Goal: Task Accomplishment & Management: Complete application form

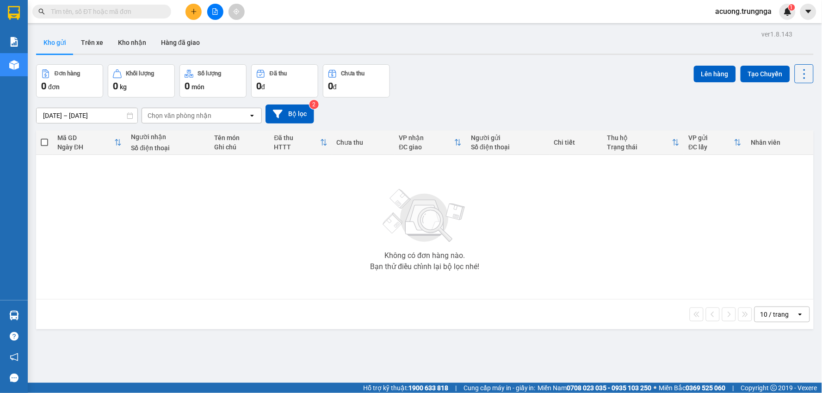
click at [144, 8] on input "text" at bounding box center [105, 11] width 109 height 10
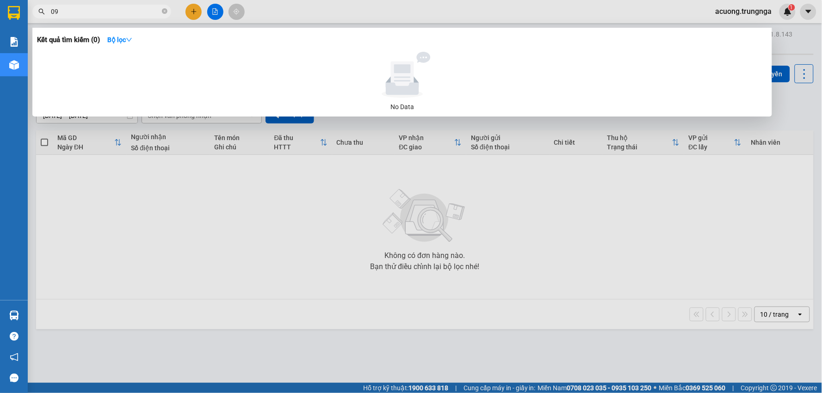
type input "0"
type input "6"
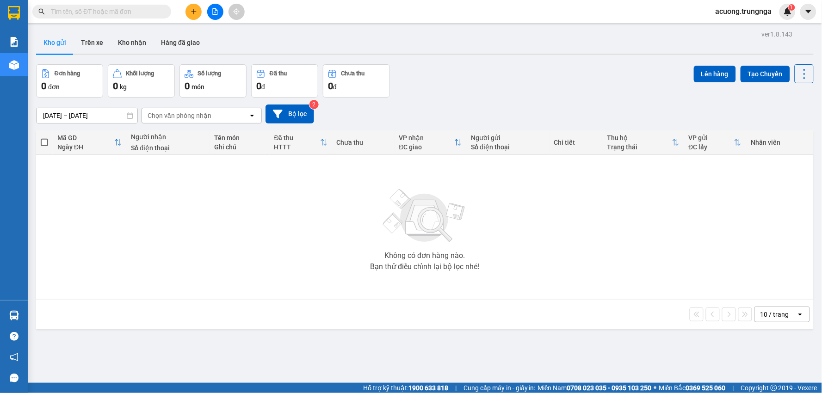
click at [137, 11] on input "text" at bounding box center [105, 11] width 109 height 10
click at [129, 15] on input "text" at bounding box center [105, 11] width 109 height 10
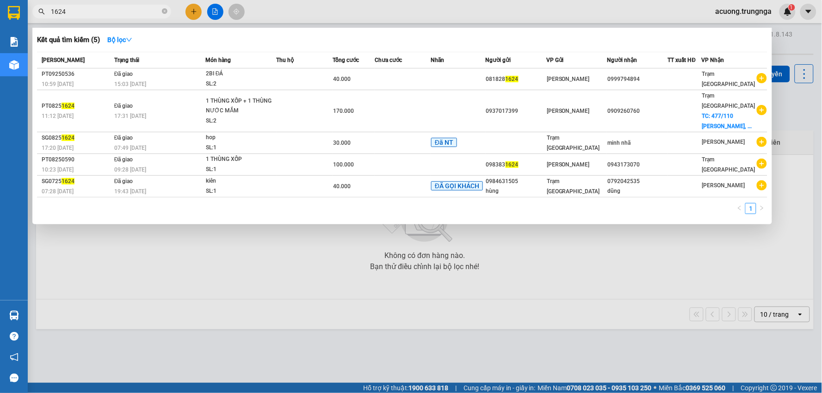
type input "1624"
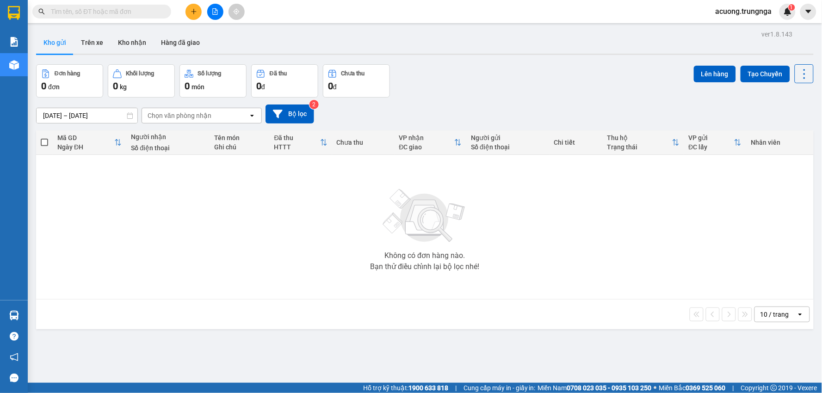
click at [126, 14] on input "text" at bounding box center [105, 11] width 109 height 10
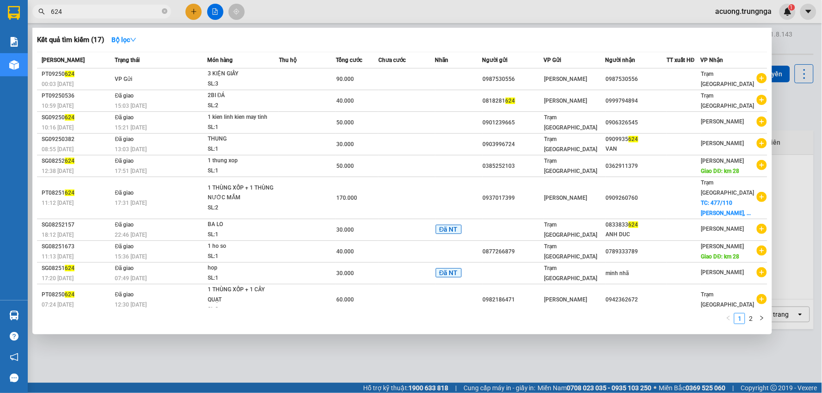
type input "624"
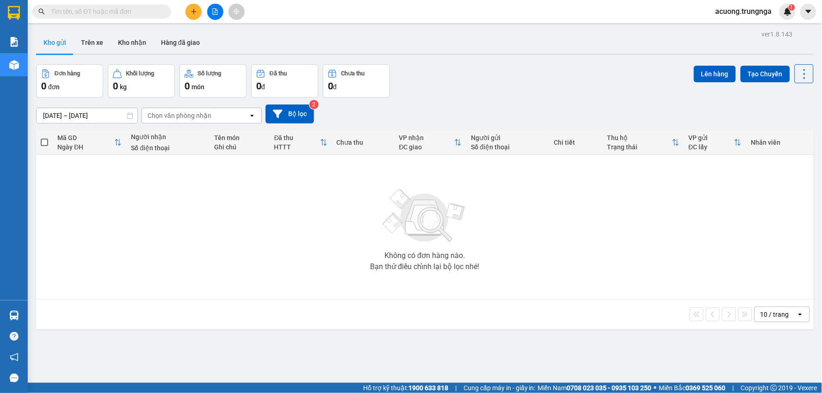
click at [114, 15] on input "text" at bounding box center [105, 11] width 109 height 10
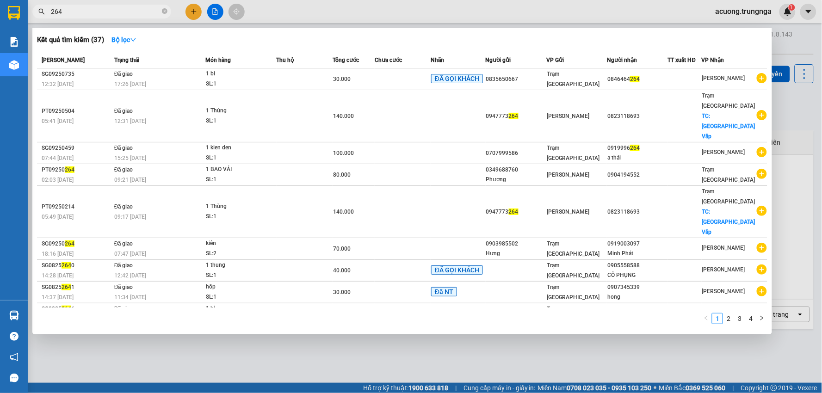
click at [804, 127] on div at bounding box center [411, 196] width 822 height 393
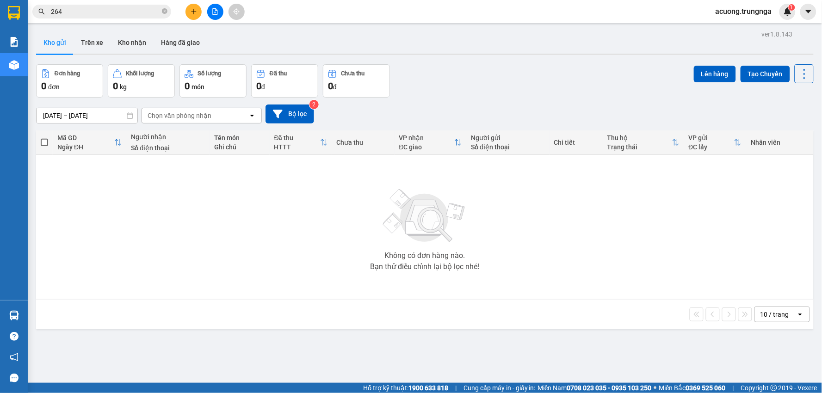
click at [79, 6] on input "264" at bounding box center [105, 11] width 109 height 10
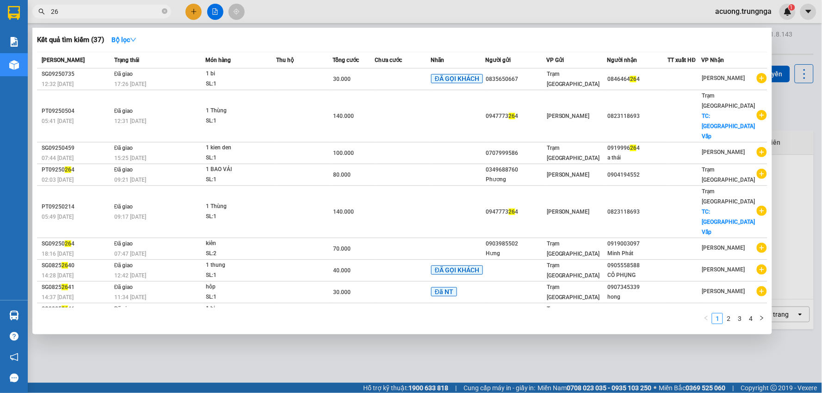
type input "2"
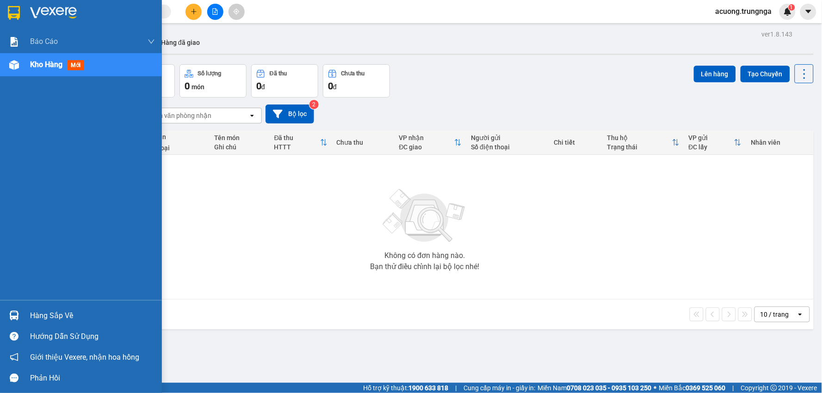
click at [28, 312] on div "Hàng sắp về" at bounding box center [81, 315] width 162 height 21
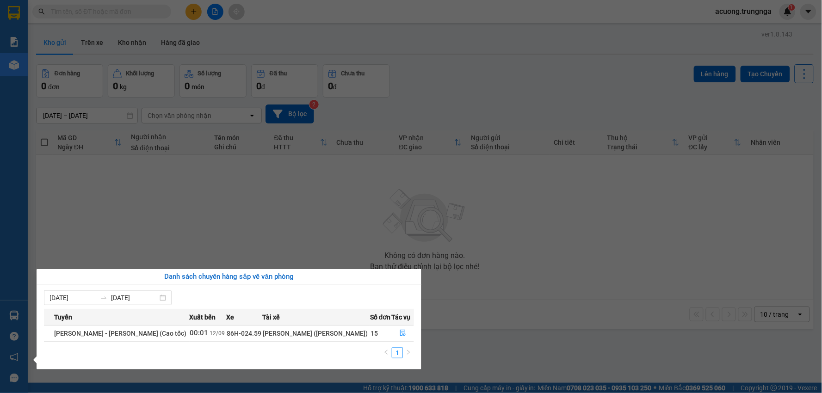
click at [598, 273] on section "Kết quả tìm kiếm ( 37 ) Bộ lọc Mã ĐH Trạng thái Món hàng Thu hộ Tổng cước Chưa …" at bounding box center [411, 196] width 822 height 393
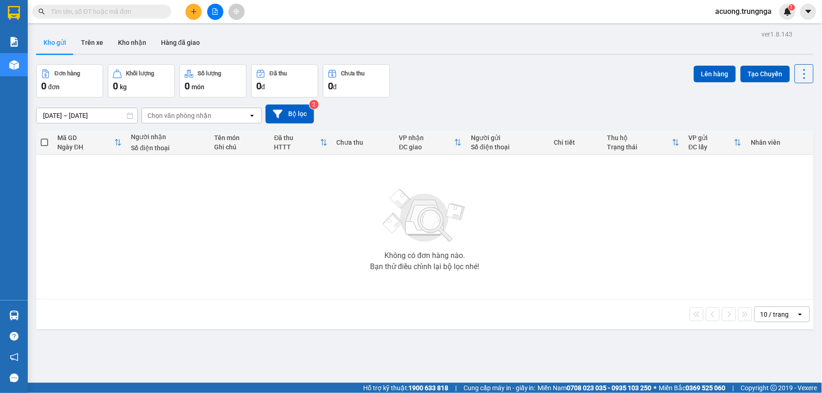
click at [97, 11] on input "text" at bounding box center [105, 11] width 109 height 10
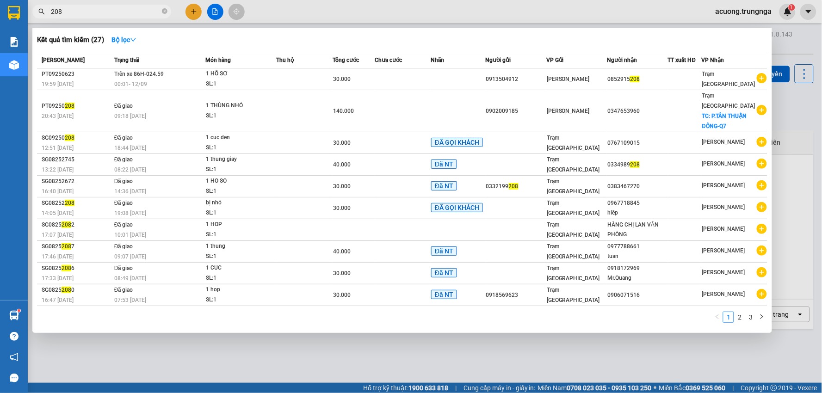
type input "208"
drag, startPoint x: 812, startPoint y: 133, endPoint x: 808, endPoint y: 127, distance: 6.8
click at [812, 132] on div at bounding box center [411, 196] width 822 height 393
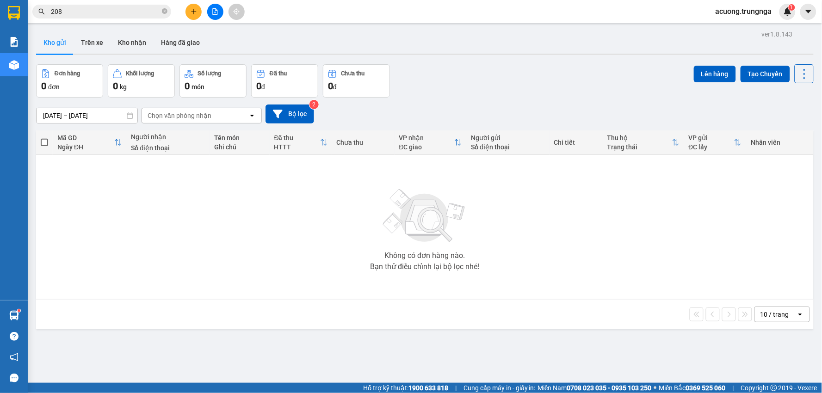
click at [196, 17] on button at bounding box center [194, 12] width 16 height 16
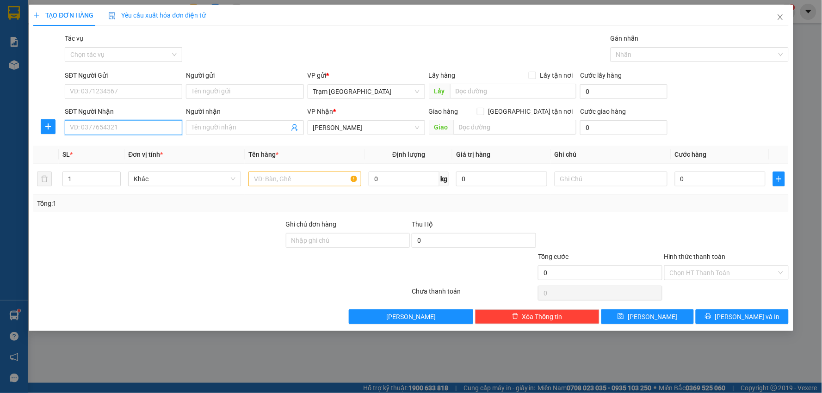
click at [84, 125] on input "SĐT Người Nhận" at bounding box center [124, 127] width 118 height 15
type input "0916796669"
click at [109, 93] on input "SĐT Người Gửi" at bounding box center [124, 91] width 118 height 15
click at [299, 179] on input "text" at bounding box center [304, 179] width 113 height 15
type input "thùng"
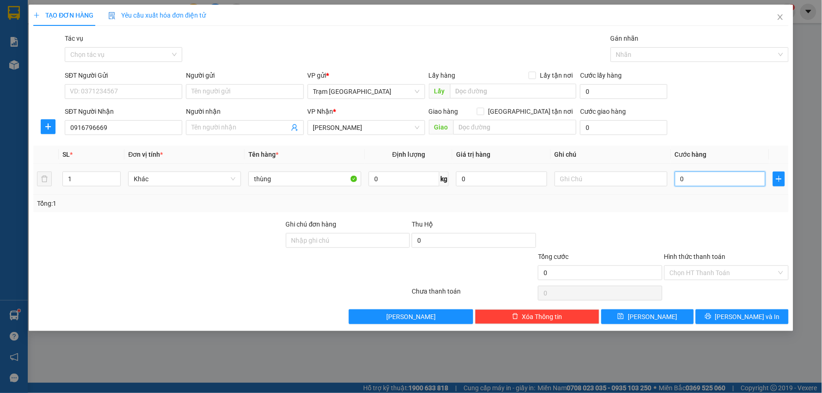
click at [693, 179] on input "0" at bounding box center [720, 179] width 91 height 15
type input "003"
type input "3"
type input "0.030"
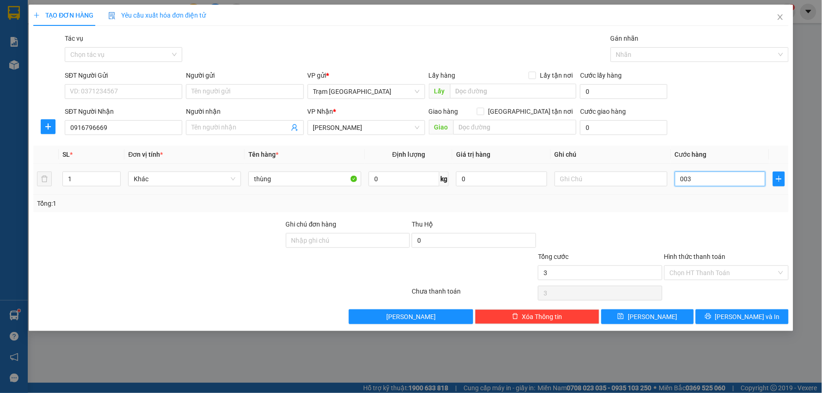
type input "30"
click at [722, 210] on div "Tổng: 1" at bounding box center [411, 204] width 756 height 18
type input "30.000"
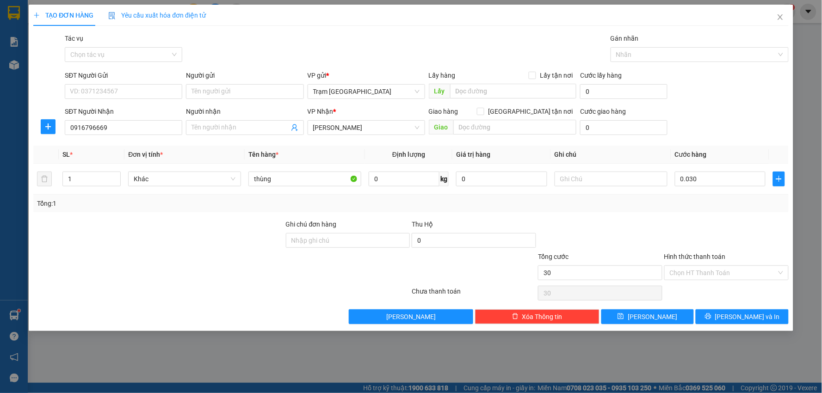
type input "30.000"
click at [99, 89] on input "SĐT Người Gửi" at bounding box center [124, 91] width 118 height 15
type input "0355597248"
click at [763, 311] on button "[PERSON_NAME] và In" at bounding box center [742, 317] width 93 height 15
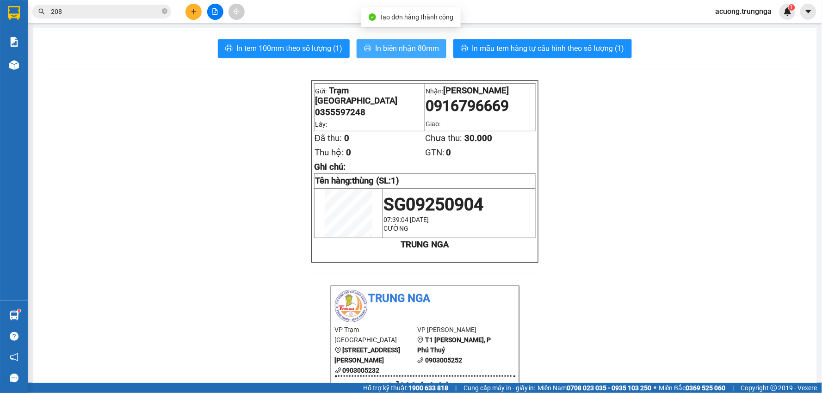
click at [397, 47] on span "In biên nhận 80mm" at bounding box center [407, 49] width 64 height 12
click at [197, 19] on div at bounding box center [214, 12] width 69 height 16
click at [197, 16] on button at bounding box center [194, 12] width 16 height 16
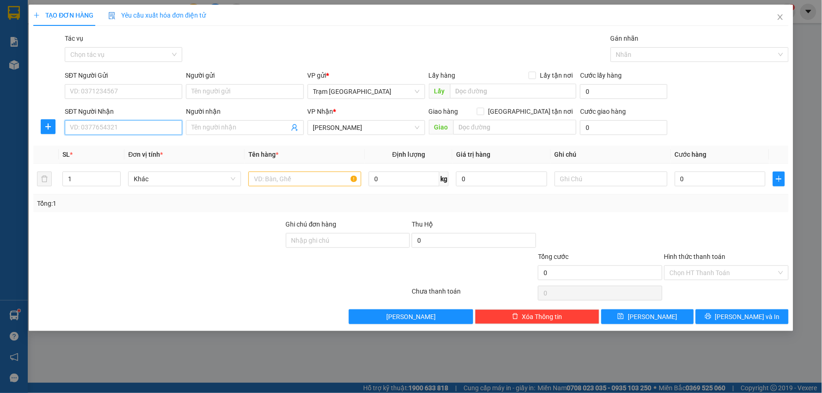
click at [125, 127] on input "SĐT Người Nhận" at bounding box center [124, 127] width 118 height 15
type input "0814503205"
click at [102, 149] on div "0814503205" at bounding box center [123, 146] width 106 height 10
type input "220.000"
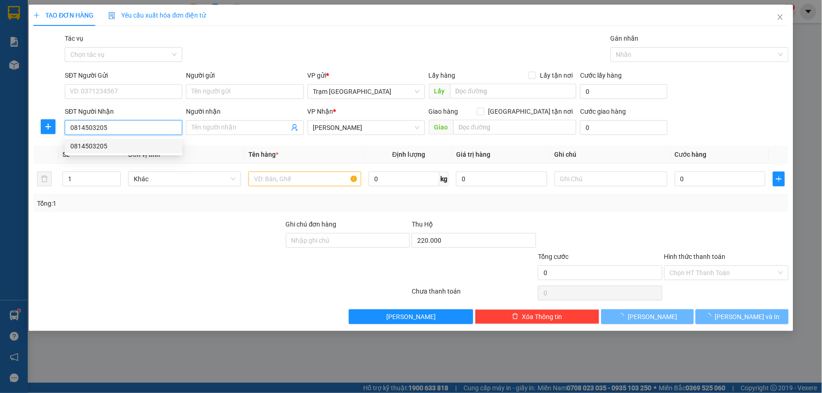
type input "40.000"
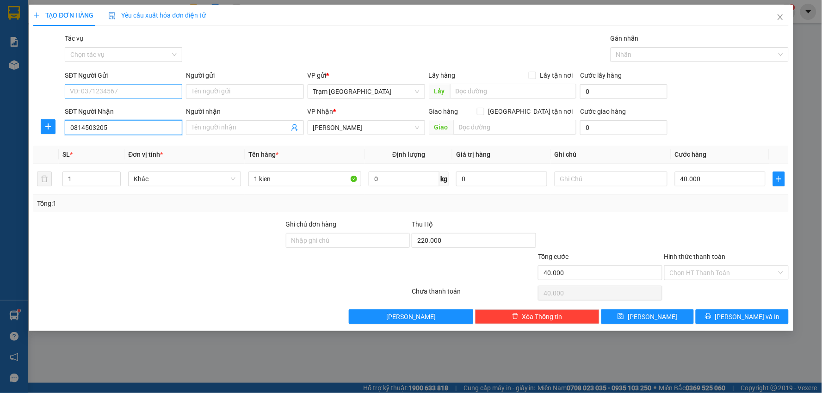
type input "0814503205"
click at [104, 90] on input "SĐT Người Gửi" at bounding box center [124, 91] width 118 height 15
type input "0975171765"
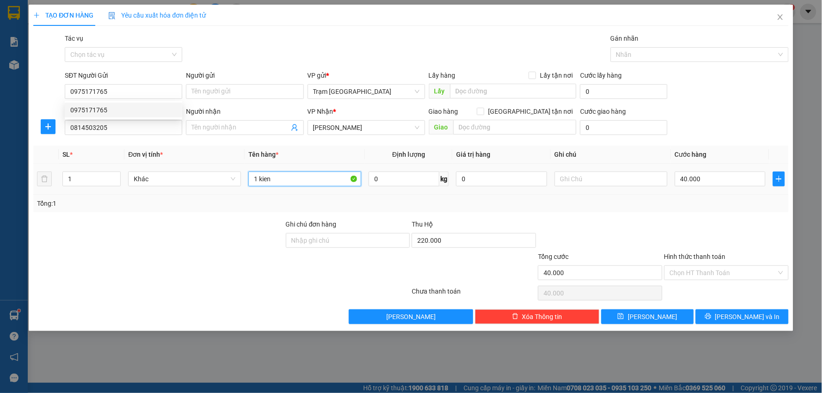
click at [320, 177] on input "1 kien" at bounding box center [304, 179] width 113 height 15
type input "1 thùng pt"
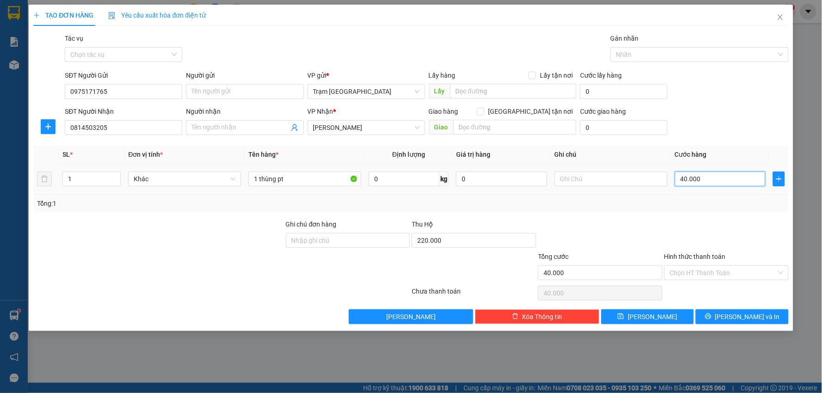
click at [708, 173] on input "40.000" at bounding box center [720, 179] width 91 height 15
type input "0"
type input "3"
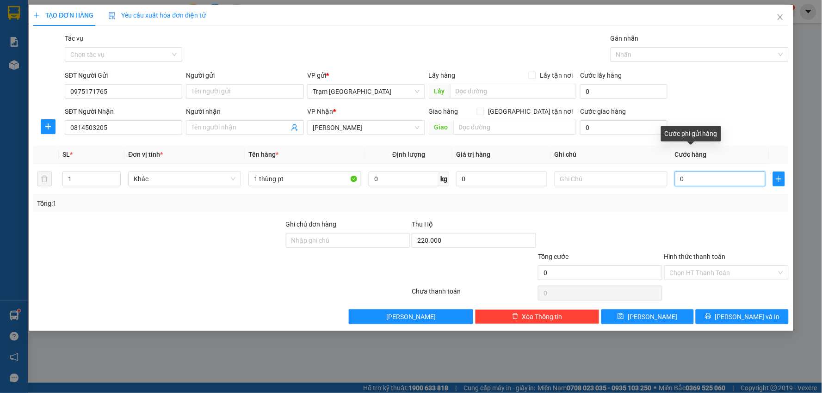
type input "3"
type input "003"
type input "30"
type input "0.030"
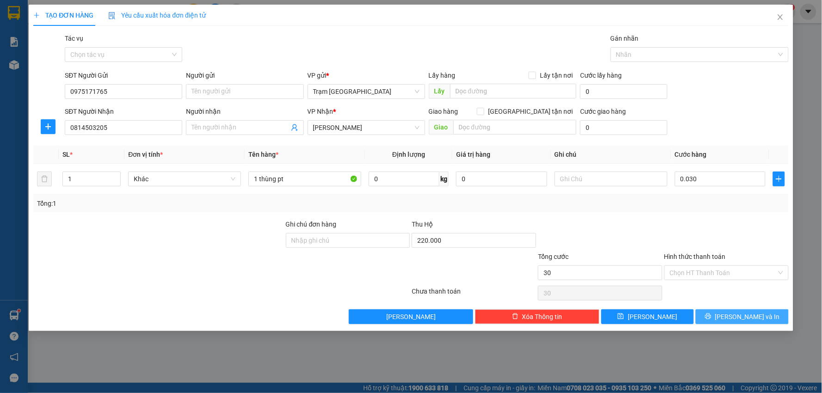
type input "30.000"
click at [739, 315] on span "[PERSON_NAME] và In" at bounding box center [747, 317] width 65 height 10
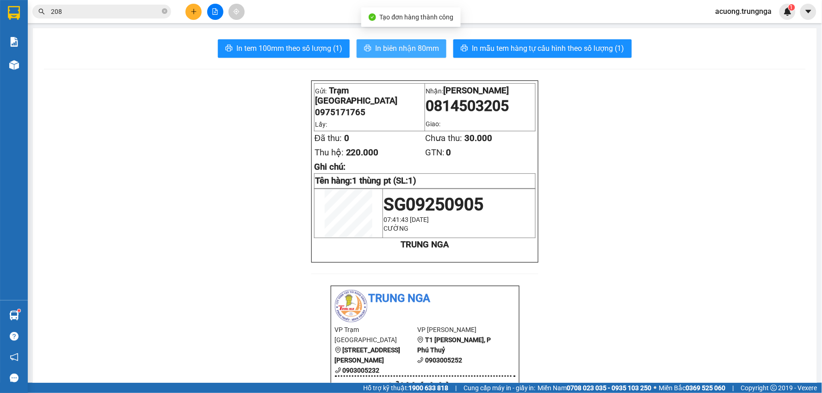
click at [389, 39] on button "In biên nhận 80mm" at bounding box center [402, 48] width 90 height 19
click at [199, 6] on button at bounding box center [194, 12] width 16 height 16
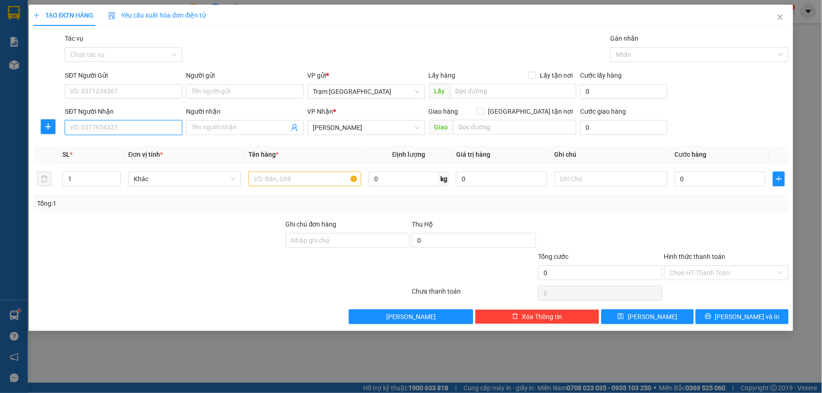
click at [103, 120] on input "SĐT Người Nhận" at bounding box center [124, 127] width 118 height 15
type input "0819626862"
click at [94, 145] on div "0819626862" at bounding box center [123, 146] width 106 height 10
type input "30.000"
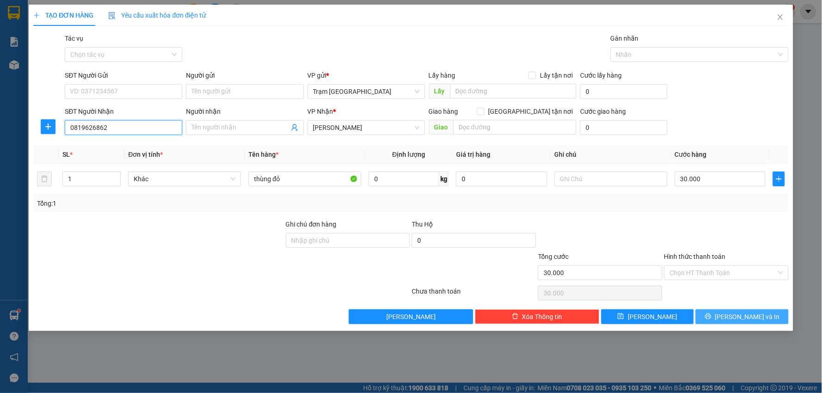
type input "0819626862"
click at [722, 316] on button "[PERSON_NAME] và In" at bounding box center [742, 317] width 93 height 15
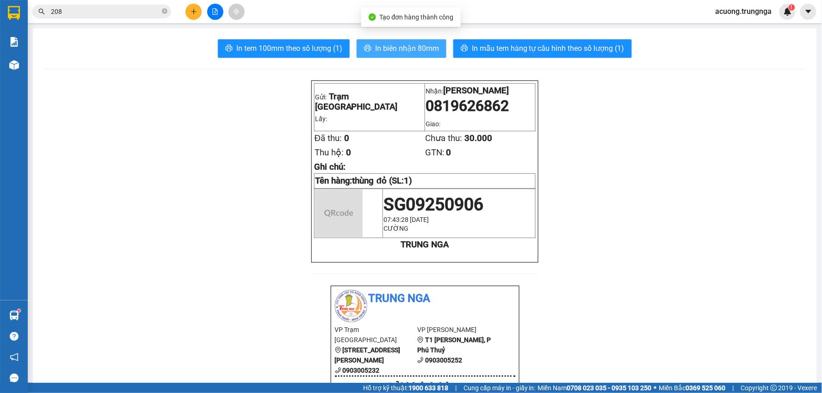
click at [417, 43] on span "In biên nhận 80mm" at bounding box center [407, 49] width 64 height 12
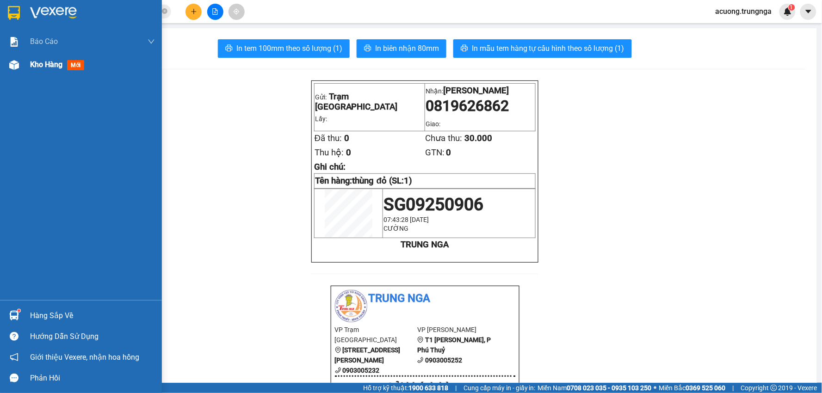
click at [25, 67] on div "Kho hàng mới" at bounding box center [81, 64] width 162 height 23
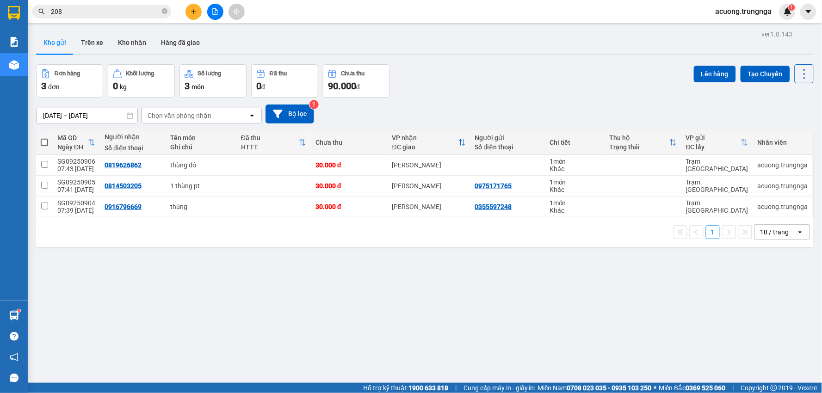
click at [574, 81] on div "Đơn hàng 3 đơn Khối lượng 0 kg Số lượng 3 món Đã thu 0 đ Chưa thu 90.000 đ Lên …" at bounding box center [425, 80] width 778 height 33
click at [193, 11] on icon "plus" at bounding box center [193, 11] width 5 height 0
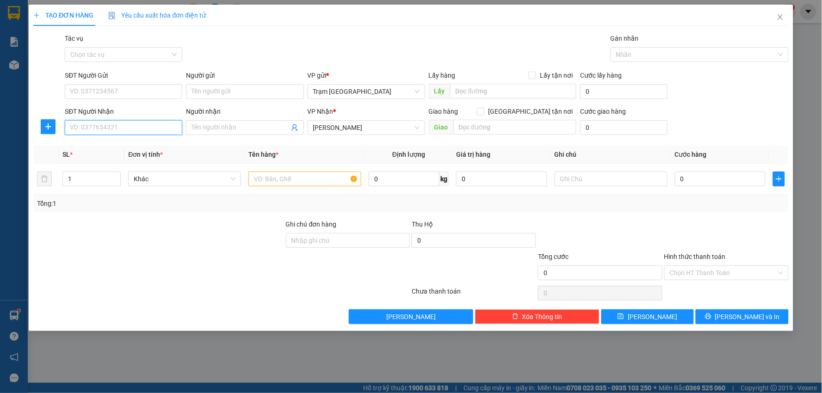
click at [143, 128] on input "SĐT Người Nhận" at bounding box center [124, 127] width 118 height 15
type input "0867939839"
click at [140, 147] on div "0867939839" at bounding box center [123, 146] width 106 height 10
type input "30.000"
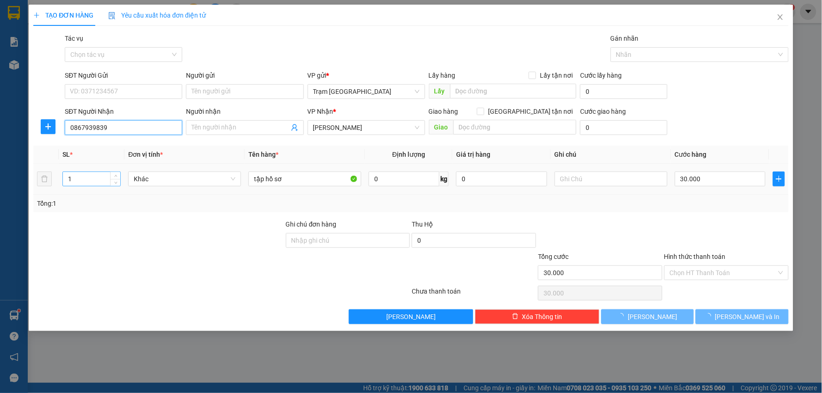
type input "0867939839"
click at [91, 178] on input "1" at bounding box center [91, 179] width 57 height 14
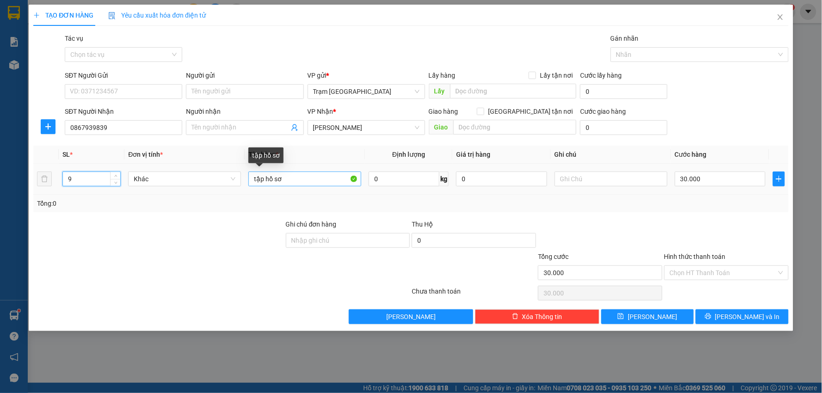
type input "9"
click at [298, 177] on input "tập hồ sơ" at bounding box center [304, 179] width 113 height 15
type input "t"
type input "thùng"
click at [614, 230] on div at bounding box center [600, 235] width 126 height 32
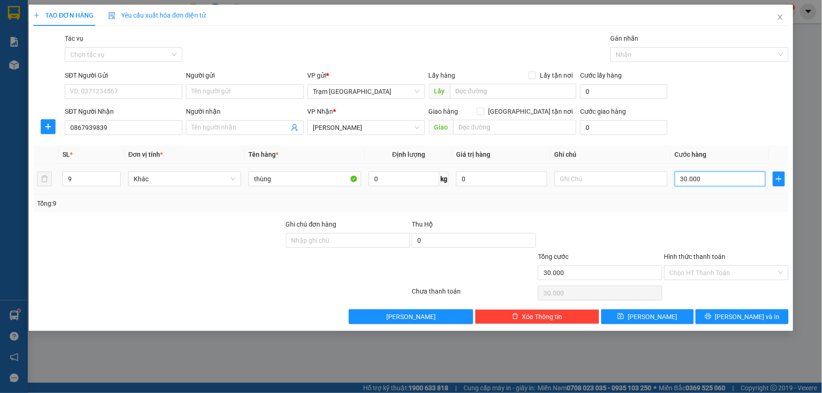
click at [725, 182] on input "30.000" at bounding box center [720, 179] width 91 height 15
type input "0"
type input "3"
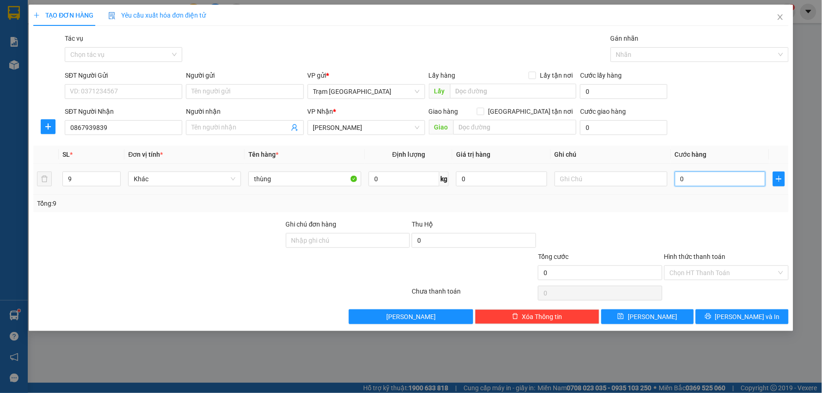
type input "3"
type input "36"
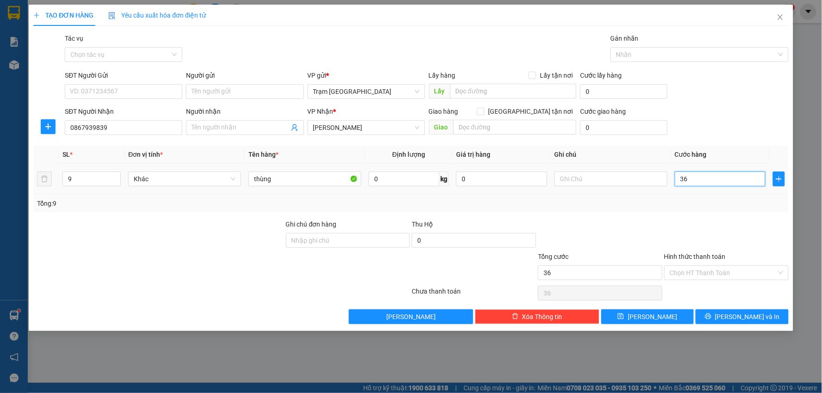
type input "360"
type input "0.360"
click at [691, 207] on div "Tổng: 9" at bounding box center [411, 203] width 748 height 10
type input "360.000"
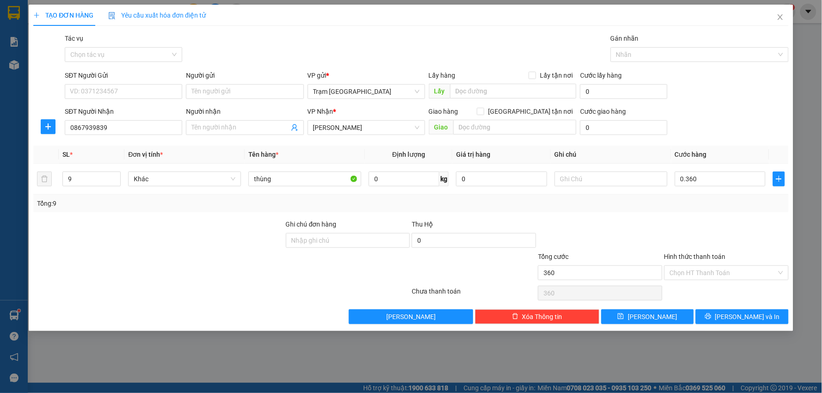
type input "360.000"
click at [698, 276] on input "Hình thức thanh toán" at bounding box center [723, 273] width 107 height 14
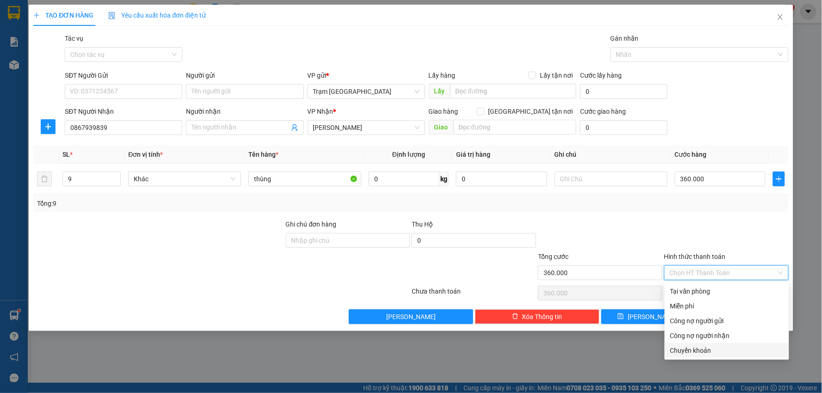
click at [707, 351] on div "Chuyển khoản" at bounding box center [726, 351] width 113 height 10
type input "0"
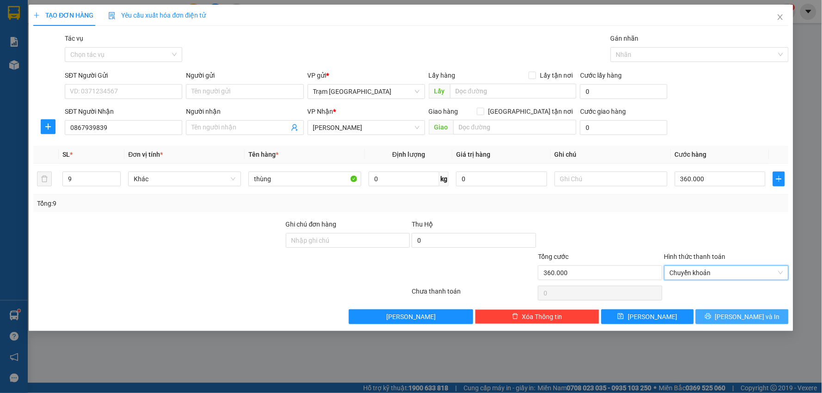
click at [734, 319] on span "[PERSON_NAME] và In" at bounding box center [747, 317] width 65 height 10
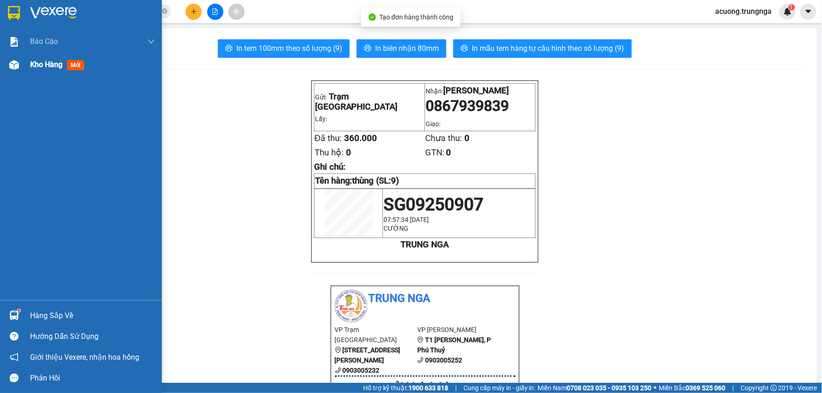
click at [49, 63] on span "Kho hàng" at bounding box center [46, 64] width 32 height 9
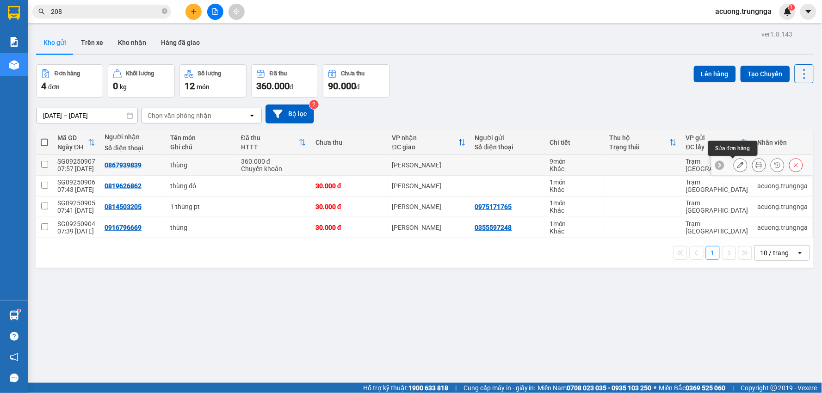
click at [737, 165] on button at bounding box center [740, 165] width 13 height 16
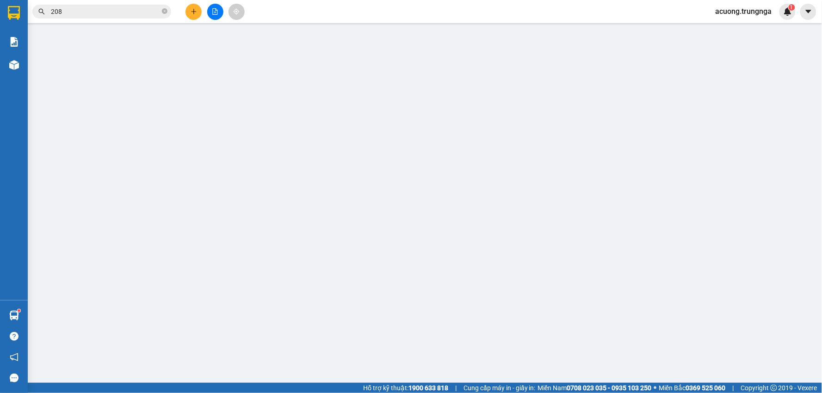
type input "0867939839"
type input "360.000"
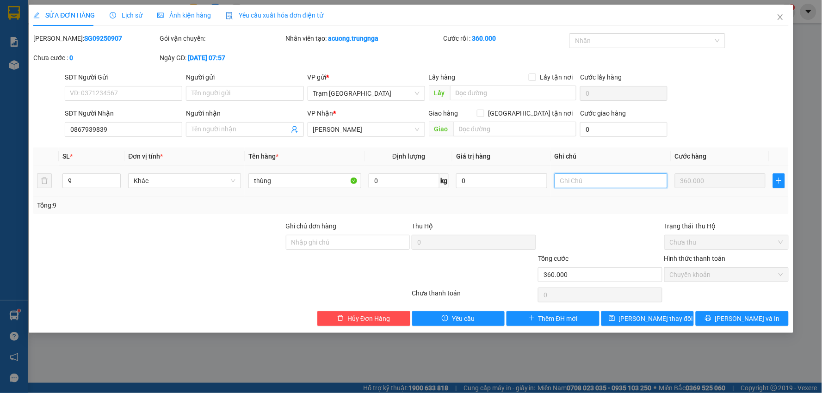
click at [585, 177] on input "text" at bounding box center [611, 181] width 113 height 15
type input "c"
click at [737, 319] on span "[PERSON_NAME] và In" at bounding box center [747, 319] width 65 height 10
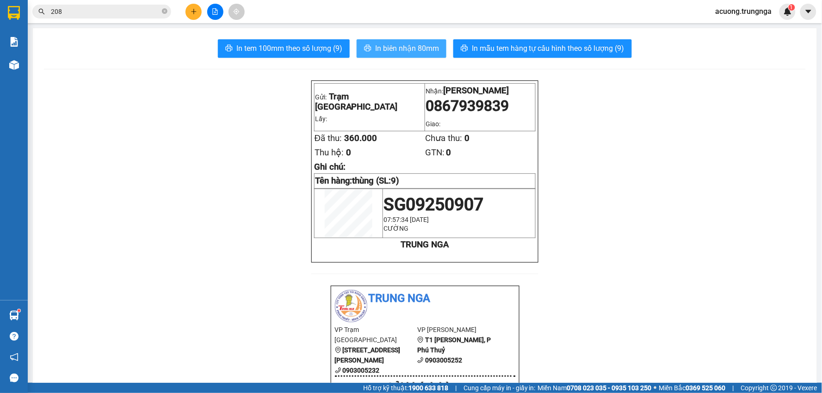
click at [397, 41] on button "In biên nhận 80mm" at bounding box center [402, 48] width 90 height 19
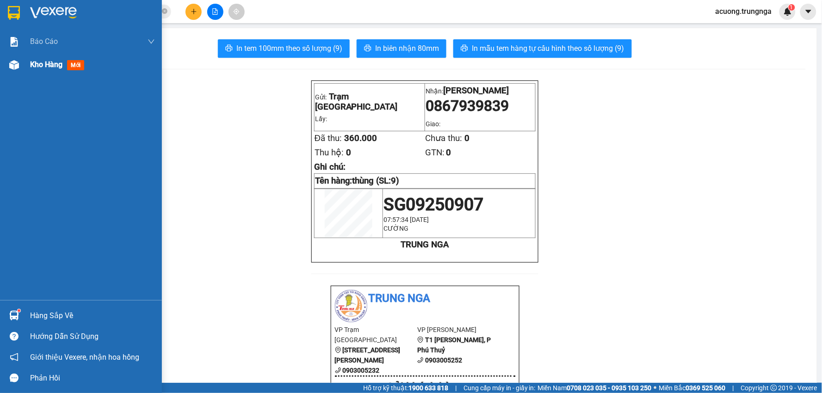
click at [44, 60] on span "Kho hàng" at bounding box center [46, 64] width 32 height 9
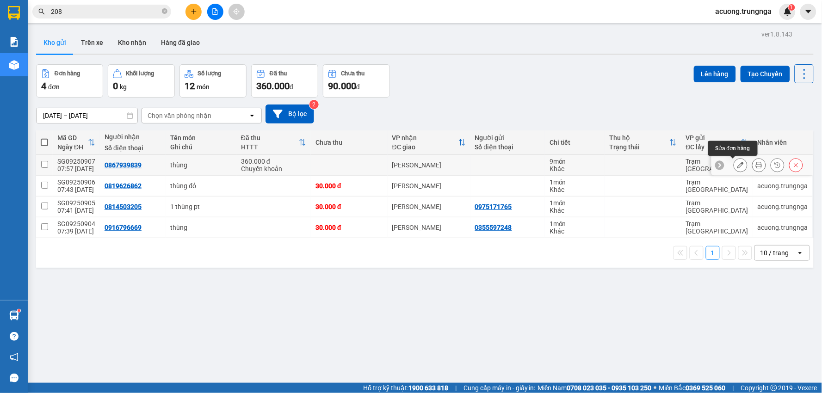
click at [738, 165] on icon at bounding box center [741, 165] width 6 height 6
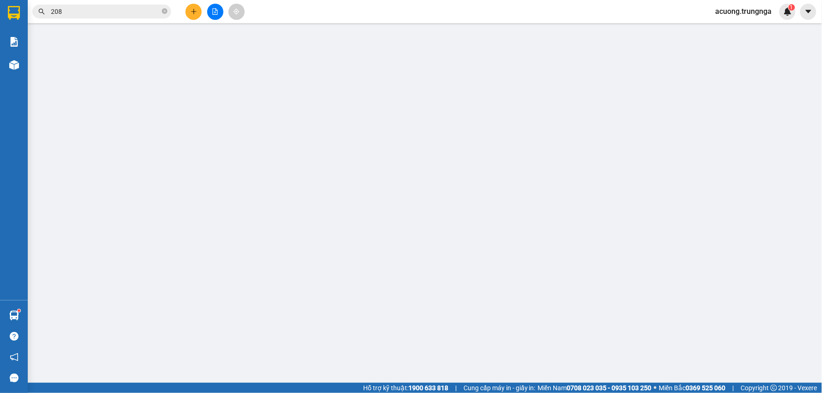
type input "0867939839"
type input "360.000"
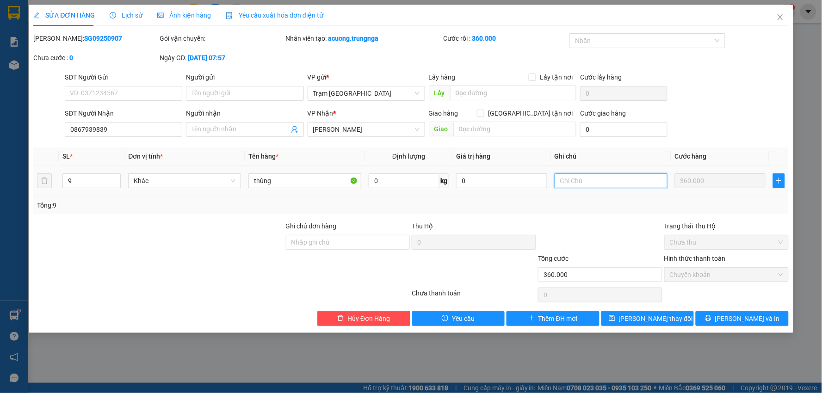
click at [579, 182] on input "text" at bounding box center [611, 181] width 113 height 15
type input "c"
type input "gữi xe chở ra cafe 20k"
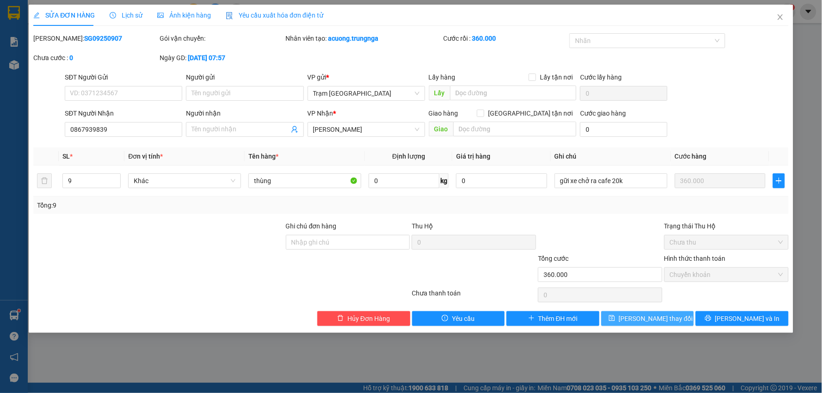
click at [676, 322] on button "[PERSON_NAME] thay đổi" at bounding box center [647, 318] width 93 height 15
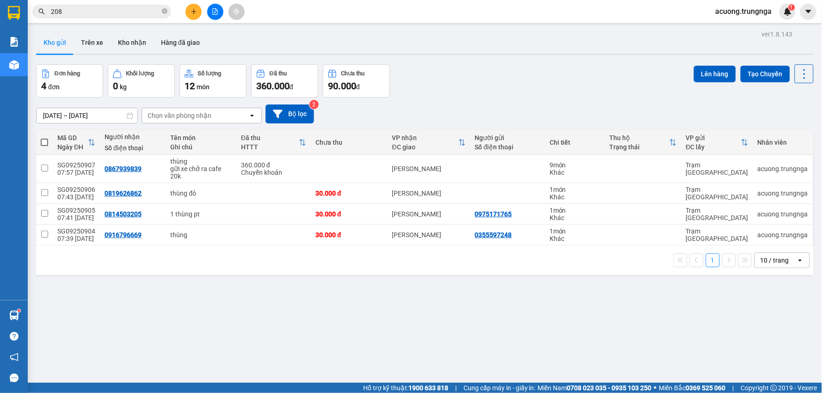
click at [149, 9] on input "208" at bounding box center [105, 11] width 109 height 10
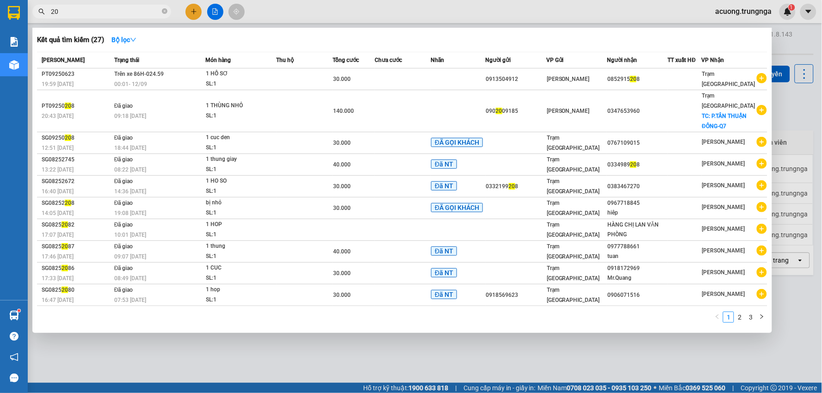
type input "2"
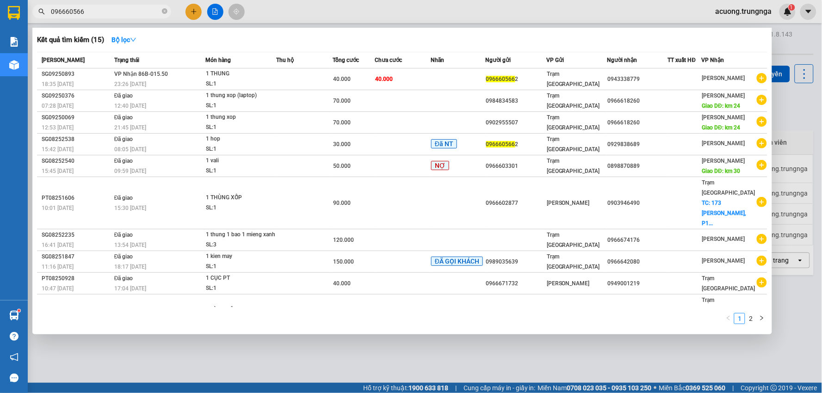
type input "0966605662"
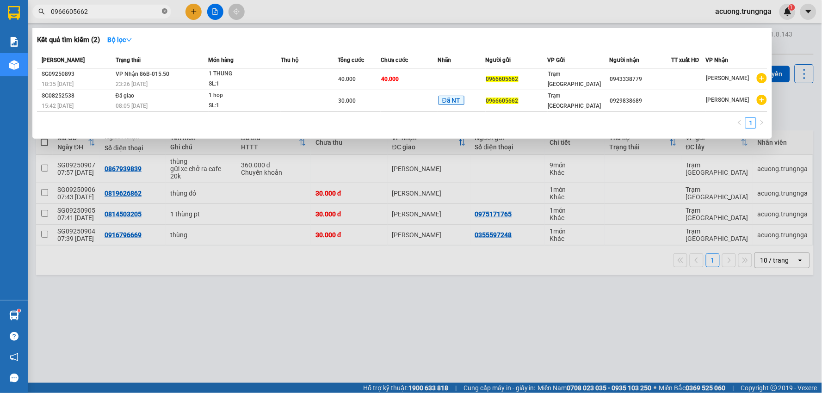
click at [163, 15] on span at bounding box center [165, 11] width 6 height 9
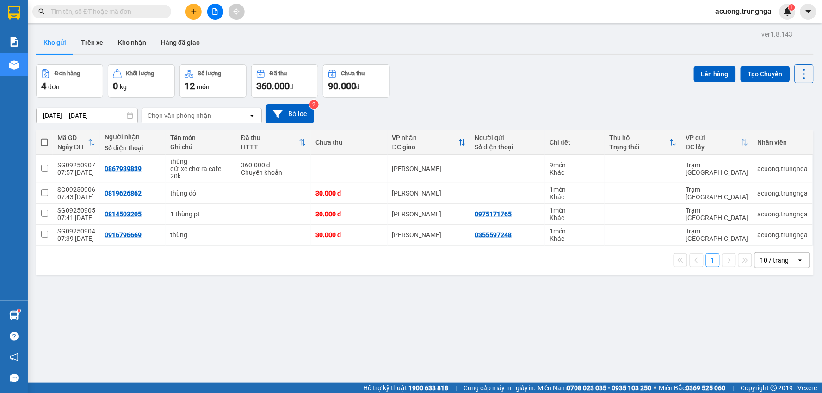
click at [118, 12] on input "text" at bounding box center [105, 11] width 109 height 10
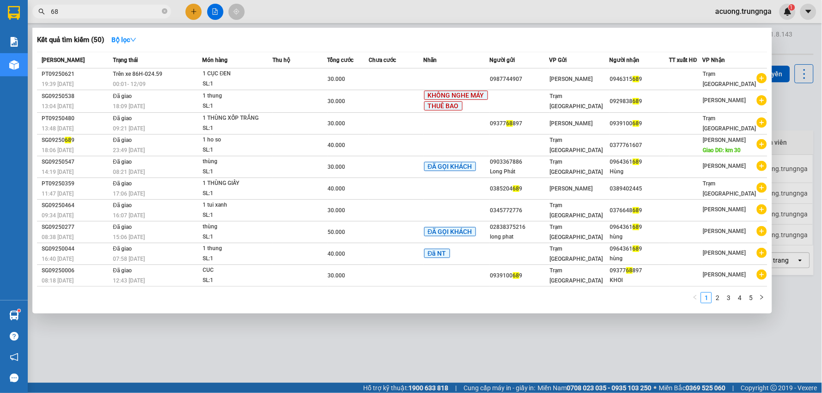
type input "6"
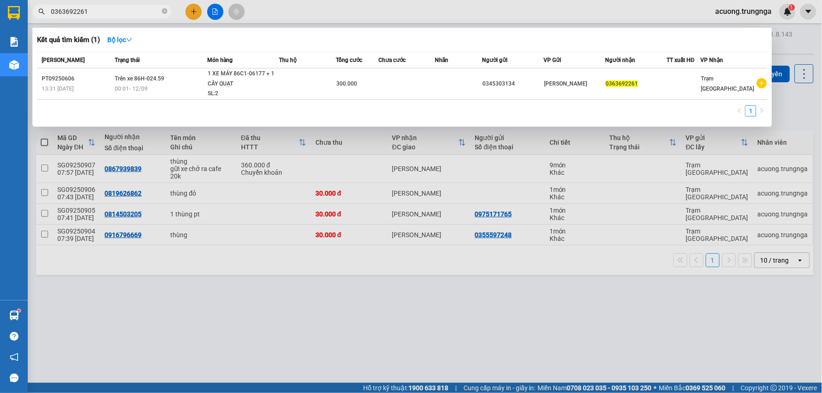
type input "0363692261"
click at [802, 117] on div at bounding box center [411, 196] width 822 height 393
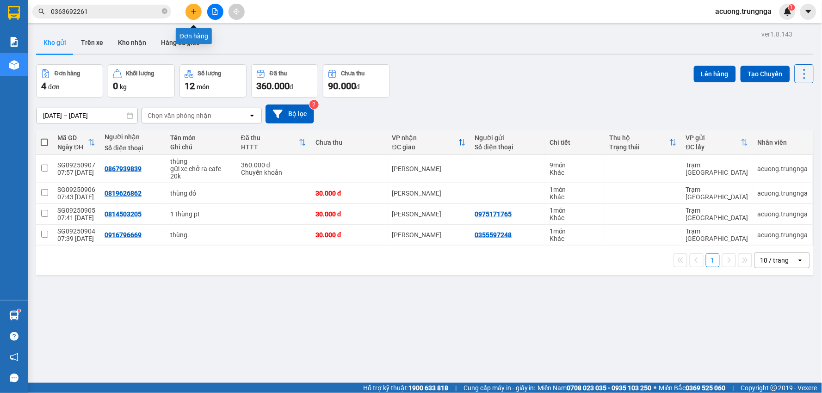
click at [192, 10] on icon "plus" at bounding box center [194, 11] width 6 height 6
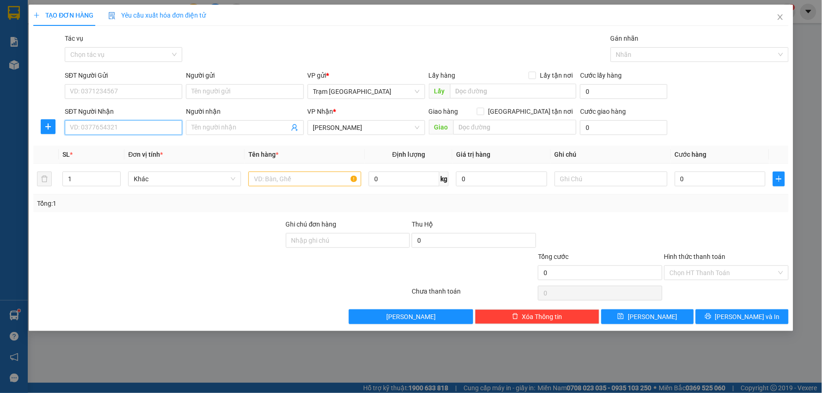
click at [136, 130] on input "SĐT Người Nhận" at bounding box center [124, 127] width 118 height 15
type input "0907370315"
click at [302, 187] on div at bounding box center [304, 179] width 113 height 19
click at [298, 179] on input "text" at bounding box center [304, 179] width 113 height 15
type input "hộp pt"
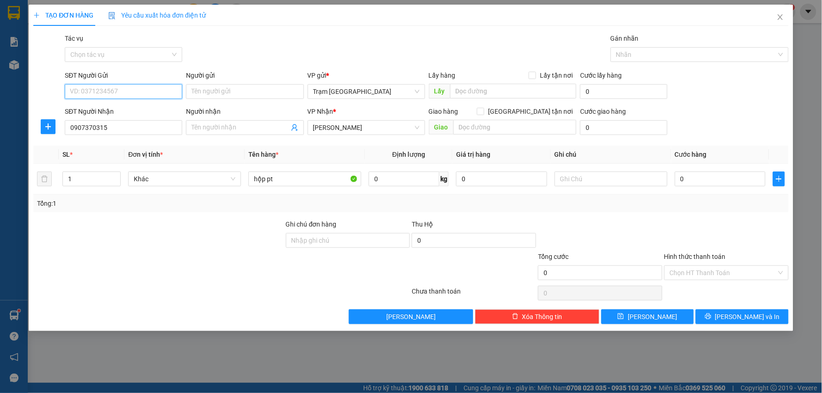
click at [105, 89] on input "SĐT Người Gửi" at bounding box center [124, 91] width 118 height 15
type input "0903830033"
click at [693, 181] on input "0" at bounding box center [720, 179] width 91 height 15
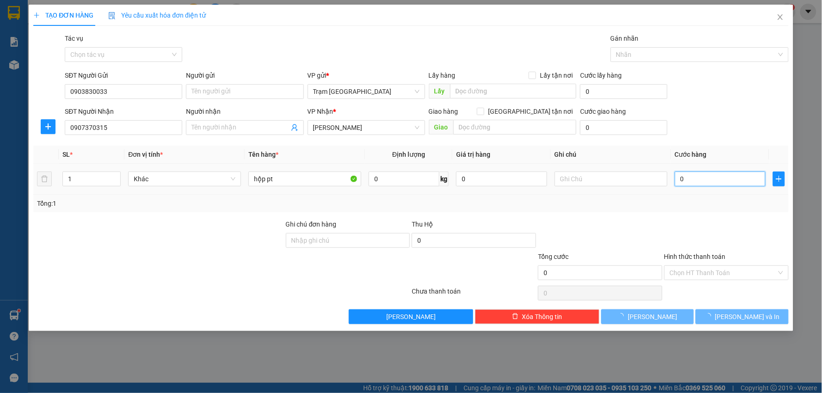
type input "003"
type input "3"
type input "0.030"
type input "30"
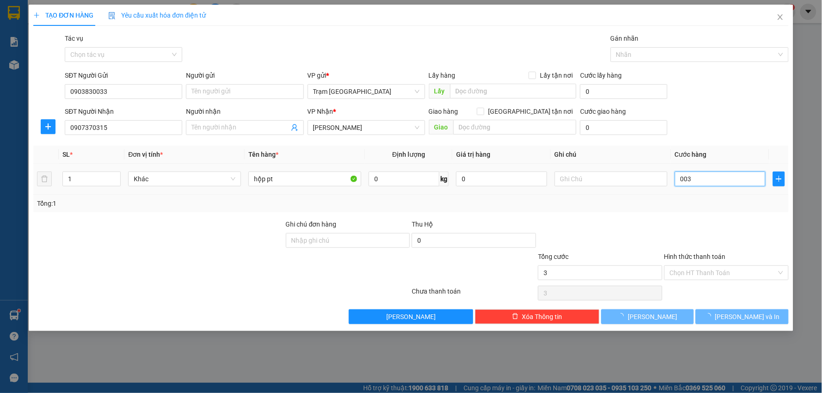
type input "30"
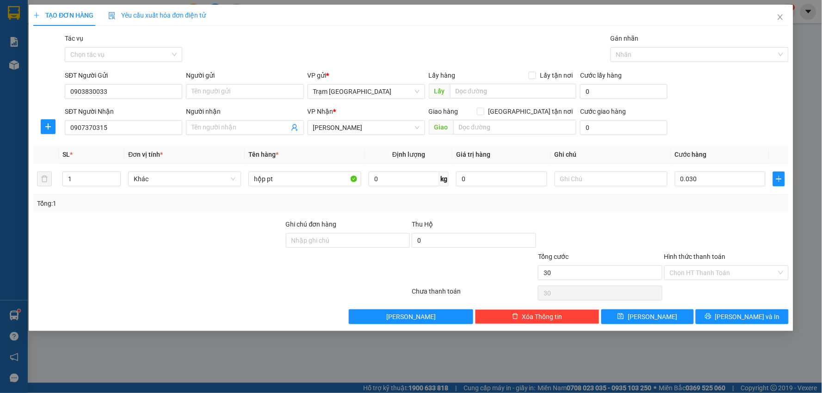
type input "30.000"
drag, startPoint x: 678, startPoint y: 224, endPoint x: 683, endPoint y: 224, distance: 5.1
click at [679, 224] on div at bounding box center [726, 235] width 126 height 32
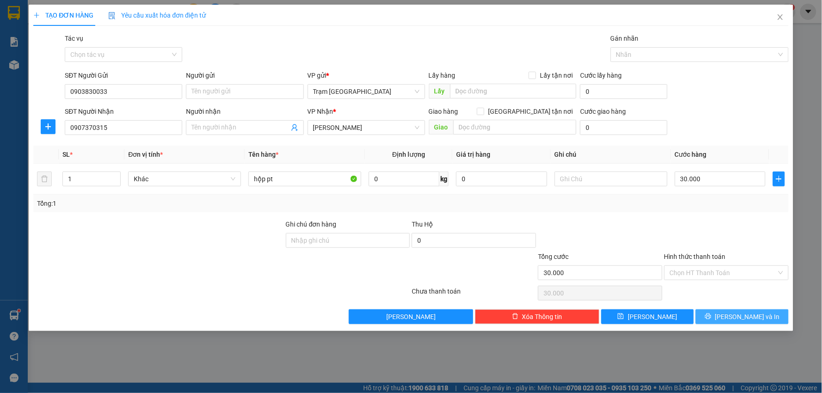
click at [740, 321] on span "[PERSON_NAME] và In" at bounding box center [747, 317] width 65 height 10
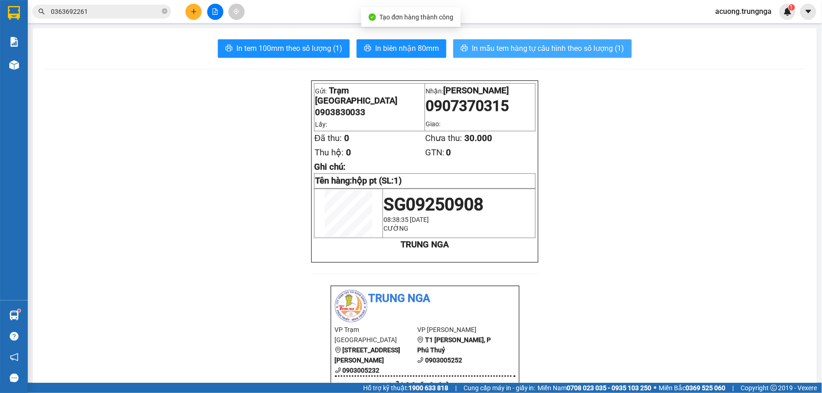
click at [504, 54] on span "In mẫu tem hàng tự cấu hình theo số lượng (1)" at bounding box center [548, 49] width 153 height 12
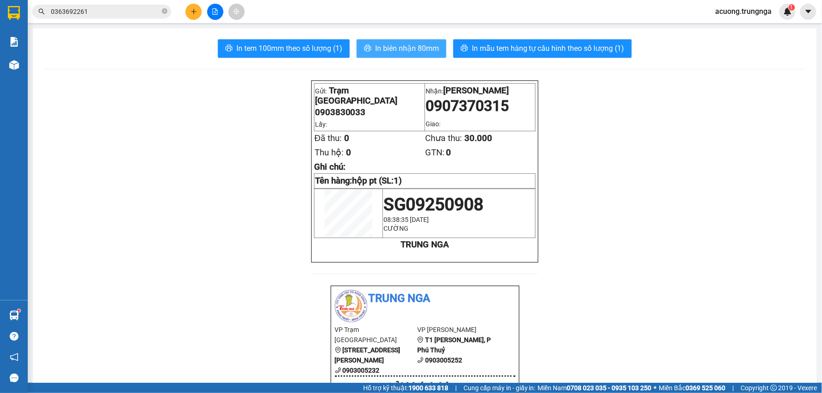
click at [395, 44] on span "In biên nhận 80mm" at bounding box center [407, 49] width 64 height 12
click at [121, 8] on input "0363692261" at bounding box center [105, 11] width 109 height 10
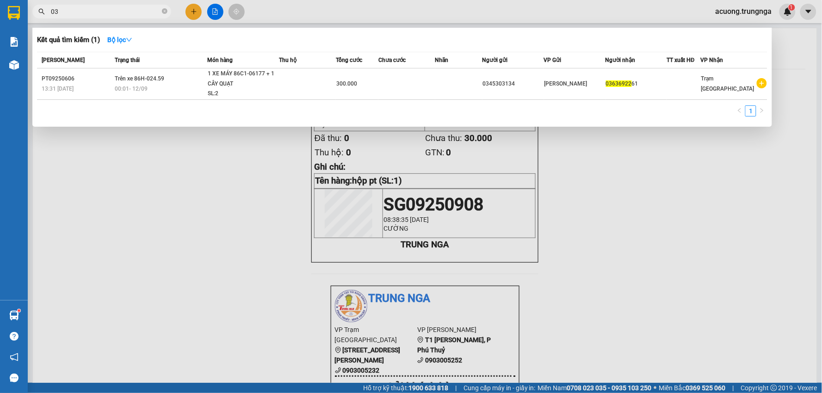
type input "0"
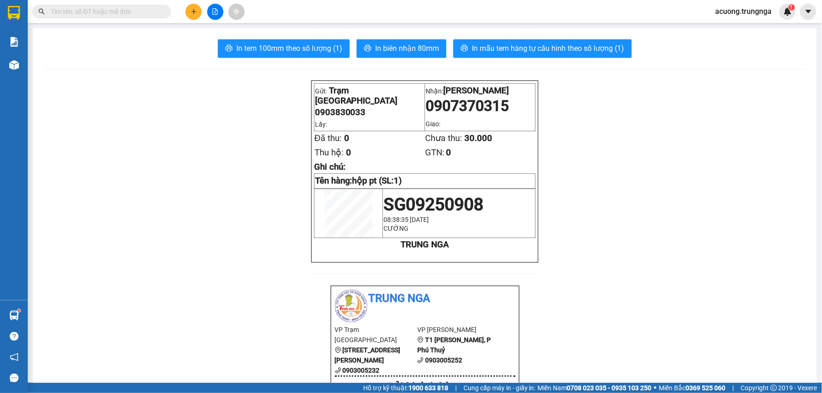
click at [121, 8] on input "text" at bounding box center [105, 11] width 109 height 10
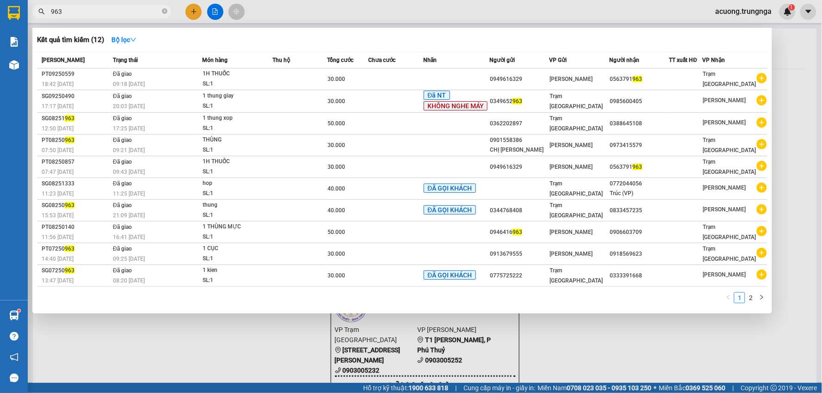
type input "963"
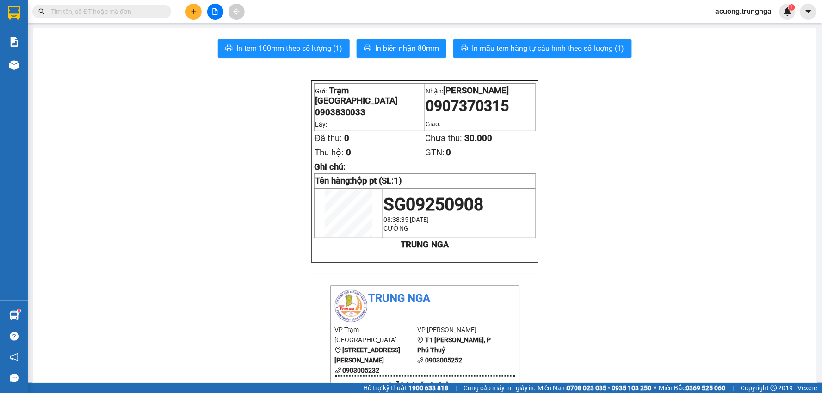
click at [196, 15] on button at bounding box center [194, 12] width 16 height 16
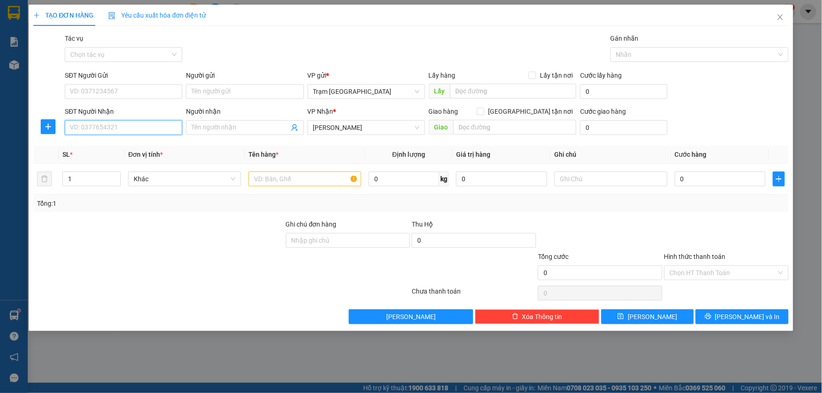
click at [113, 131] on input "SĐT Người Nhận" at bounding box center [124, 127] width 118 height 15
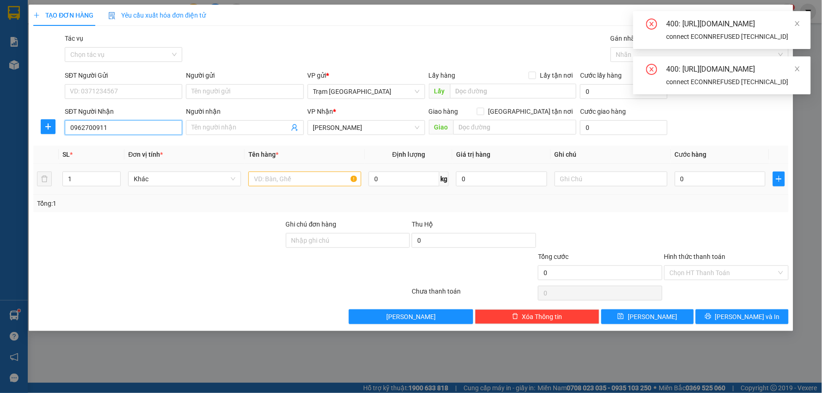
type input "0962700911"
click at [291, 176] on input "text" at bounding box center [304, 179] width 113 height 15
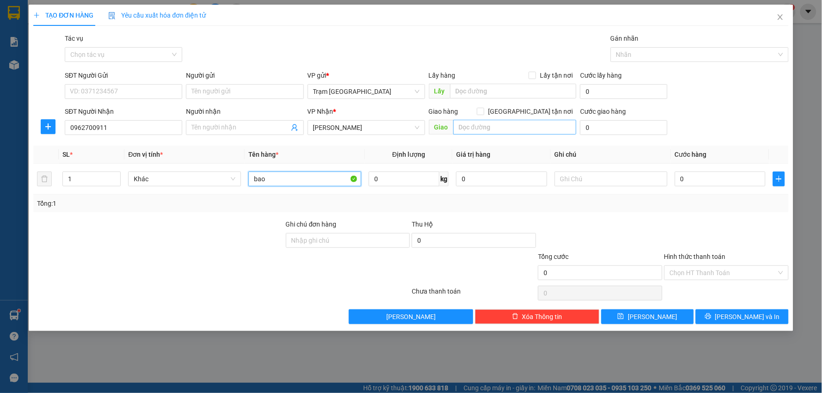
type input "bao"
click at [508, 130] on input "text" at bounding box center [515, 127] width 124 height 15
type input "km14"
click at [158, 91] on input "SĐT Người Gửi" at bounding box center [124, 91] width 118 height 15
type input "02838550931"
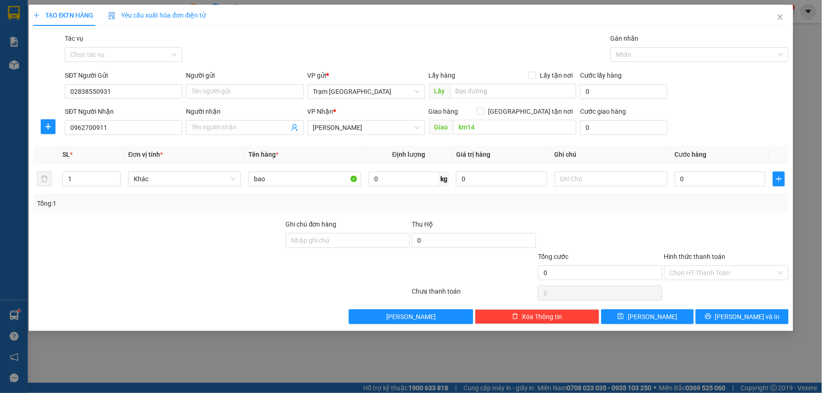
click at [260, 280] on div at bounding box center [158, 268] width 253 height 32
click at [711, 171] on div "0" at bounding box center [720, 179] width 91 height 19
click at [709, 181] on input "0" at bounding box center [720, 179] width 91 height 15
type input "005"
type input "5"
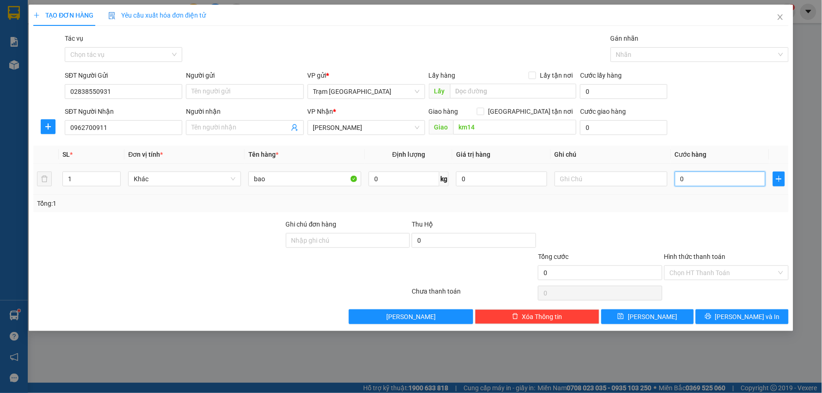
type input "5"
type input "0.050"
type input "50"
click at [744, 242] on div at bounding box center [726, 235] width 126 height 32
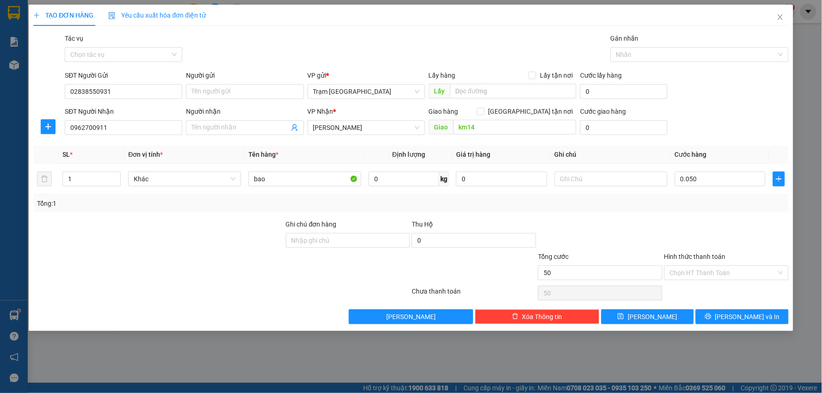
type input "50.000"
click at [746, 314] on span "[PERSON_NAME] và In" at bounding box center [747, 317] width 65 height 10
click at [734, 315] on span "[PERSON_NAME] và In" at bounding box center [747, 317] width 65 height 10
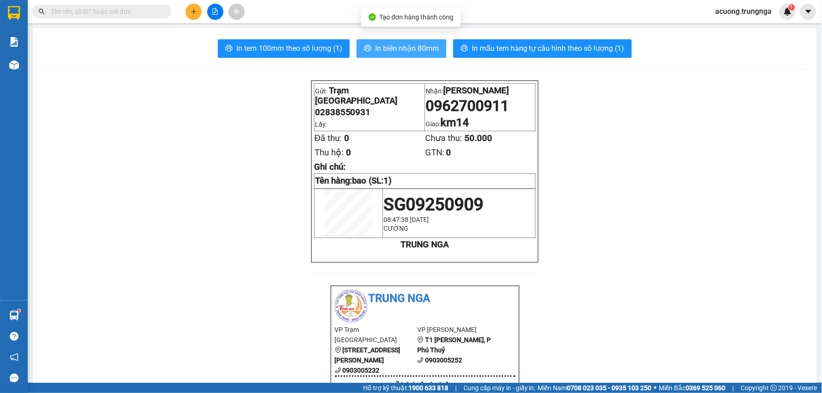
click at [403, 43] on span "In biên nhận 80mm" at bounding box center [407, 49] width 64 height 12
click at [195, 15] on button at bounding box center [194, 12] width 16 height 16
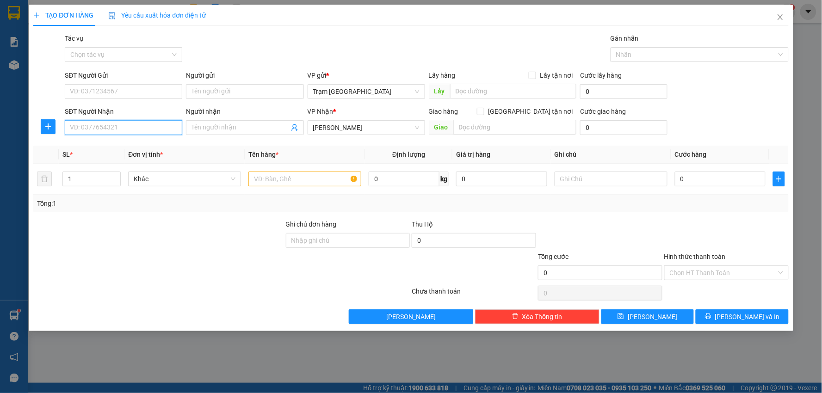
click at [104, 129] on input "SĐT Người Nhận" at bounding box center [124, 127] width 118 height 15
type input "0932697331"
click at [108, 149] on div "0932697331 - linh" at bounding box center [123, 146] width 106 height 10
type input "linh"
type input "60.000"
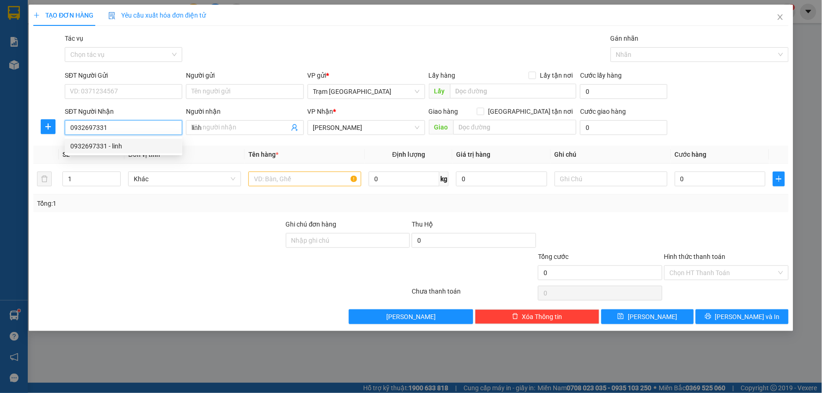
type input "60.000"
type input "0932697331"
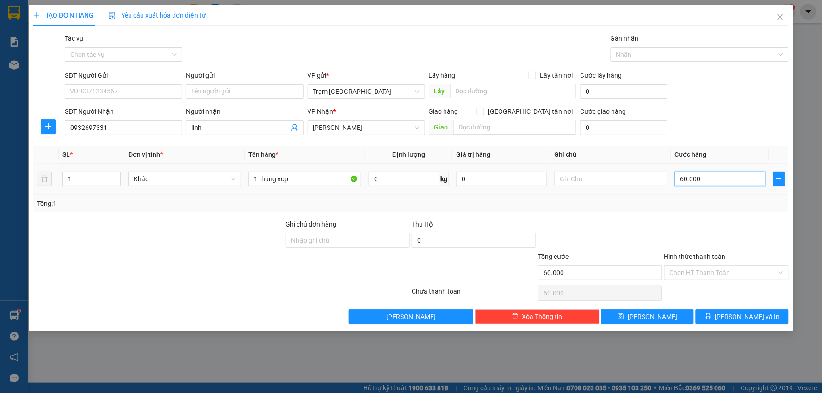
click at [714, 178] on input "60.000" at bounding box center [720, 179] width 91 height 15
type input "0"
type input "5"
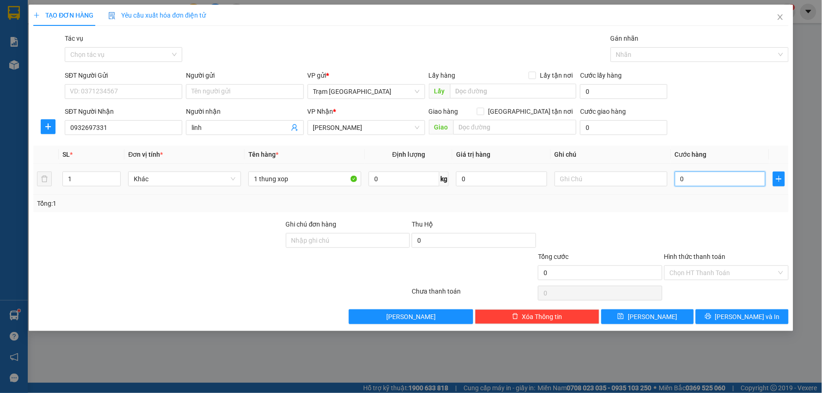
type input "5"
type input "005"
type input "50"
type input "0.050"
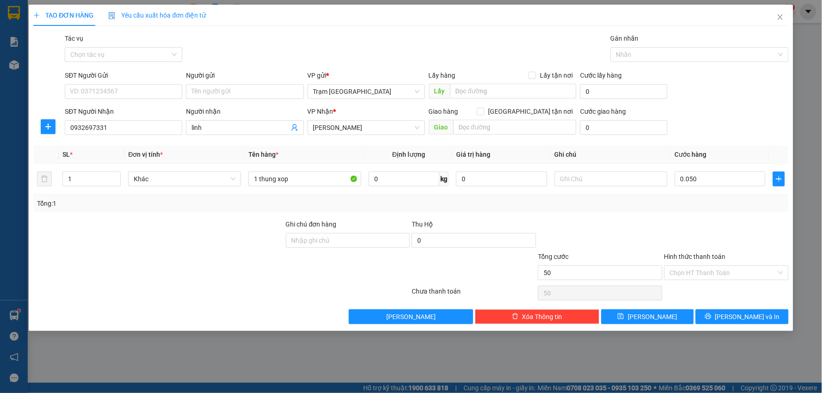
type input "50.000"
drag, startPoint x: 681, startPoint y: 246, endPoint x: 790, endPoint y: 297, distance: 120.5
click at [683, 246] on div at bounding box center [726, 235] width 126 height 32
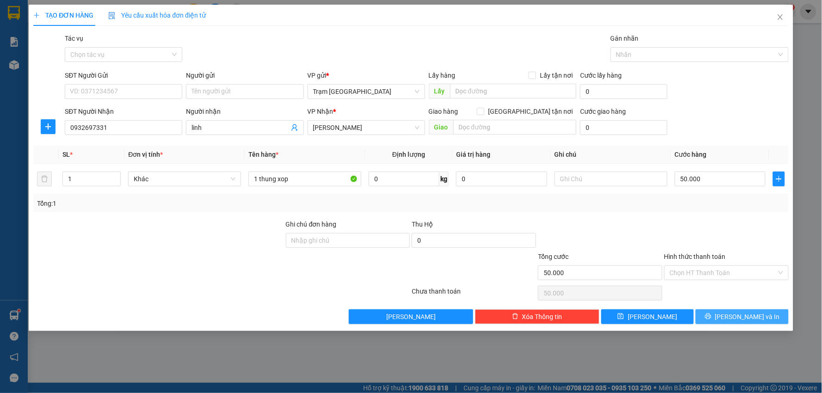
click at [730, 312] on button "[PERSON_NAME] và In" at bounding box center [742, 317] width 93 height 15
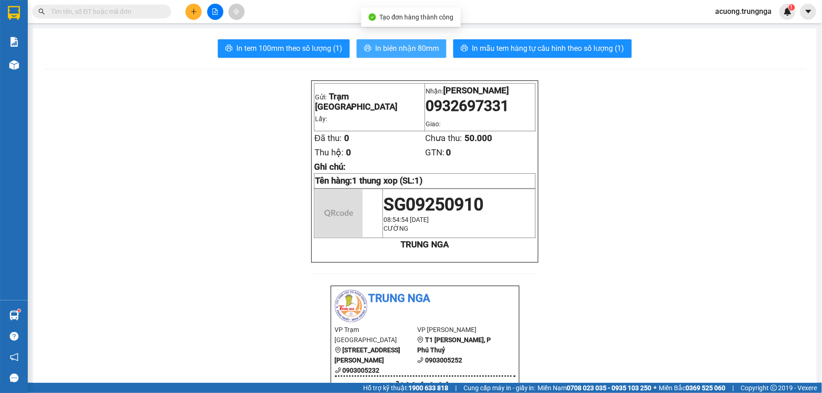
click at [397, 46] on span "In biên nhận 80mm" at bounding box center [407, 49] width 64 height 12
click at [396, 56] on button "In biên nhận 80mm" at bounding box center [402, 48] width 90 height 19
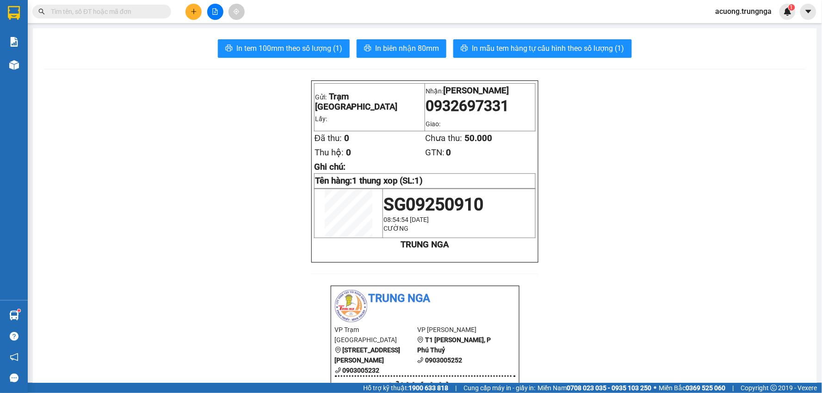
click at [189, 12] on button at bounding box center [194, 12] width 16 height 16
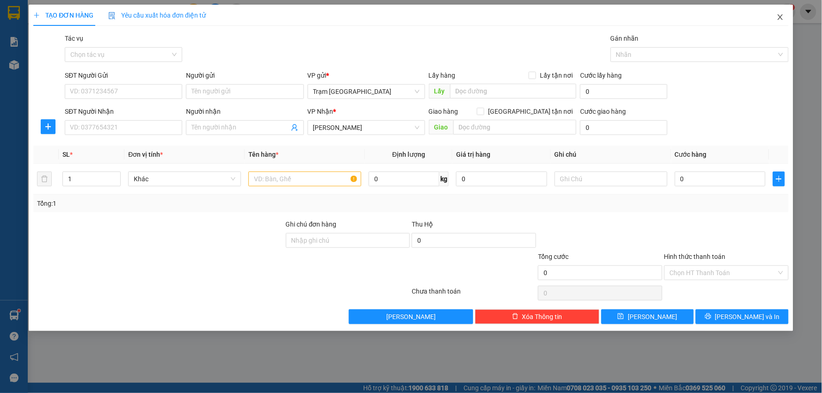
click at [780, 17] on icon "close" at bounding box center [780, 16] width 7 height 7
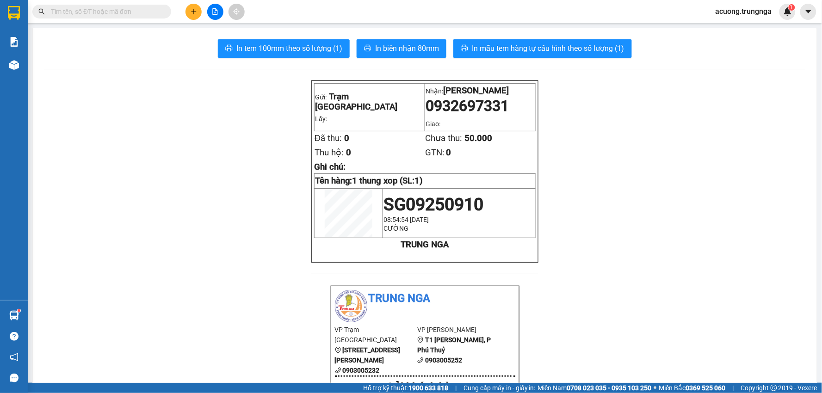
click at [107, 13] on input "text" at bounding box center [105, 11] width 109 height 10
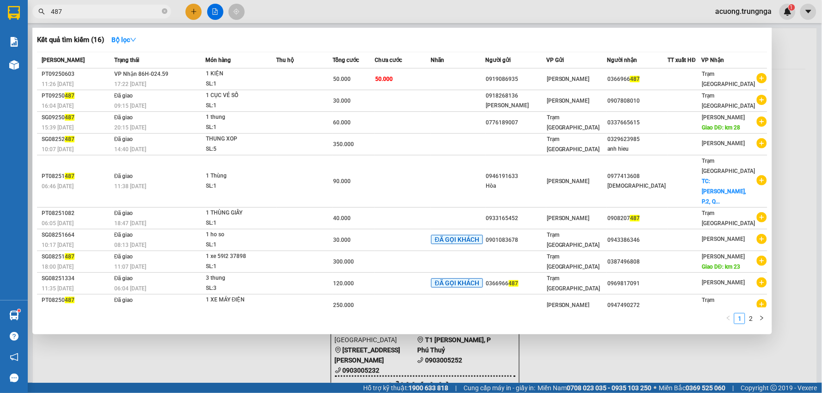
type input "487"
click at [192, 14] on div at bounding box center [411, 196] width 822 height 393
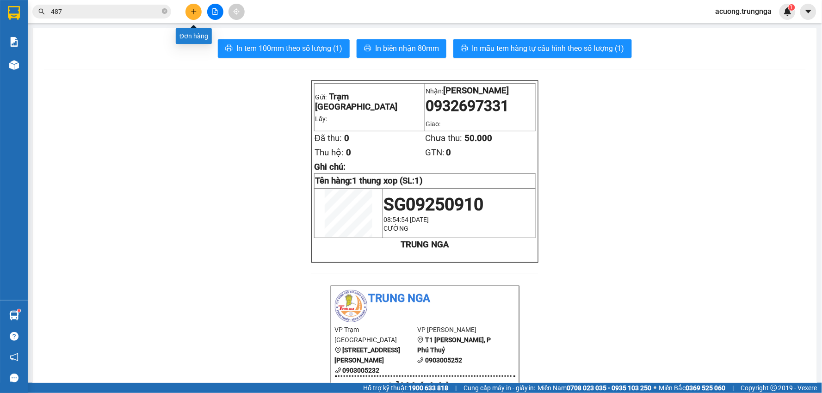
click at [193, 13] on icon "plus" at bounding box center [193, 11] width 0 height 5
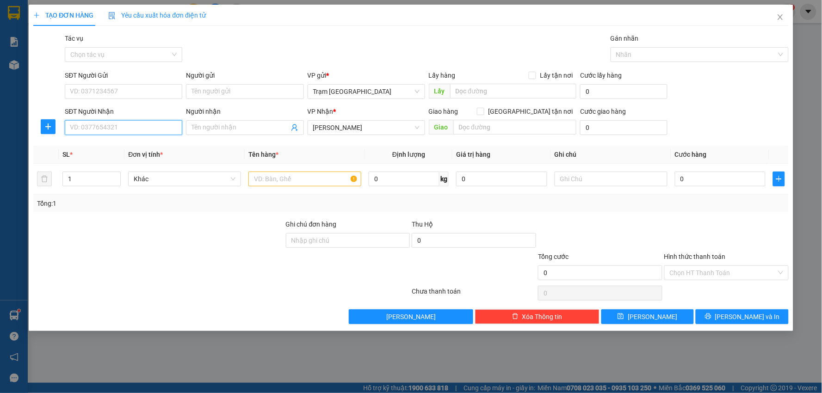
click at [123, 123] on input "SĐT Người Nhận" at bounding box center [124, 127] width 118 height 15
type input "0344924929"
click at [294, 182] on input "text" at bounding box center [304, 179] width 113 height 15
type input "1 bị trái cây"
click at [686, 179] on input "0" at bounding box center [720, 179] width 91 height 15
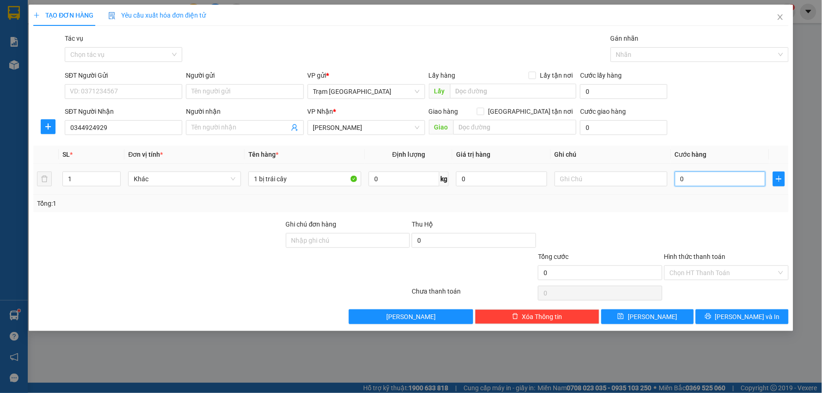
type input "003"
type input "3"
type input "0.030"
type input "30"
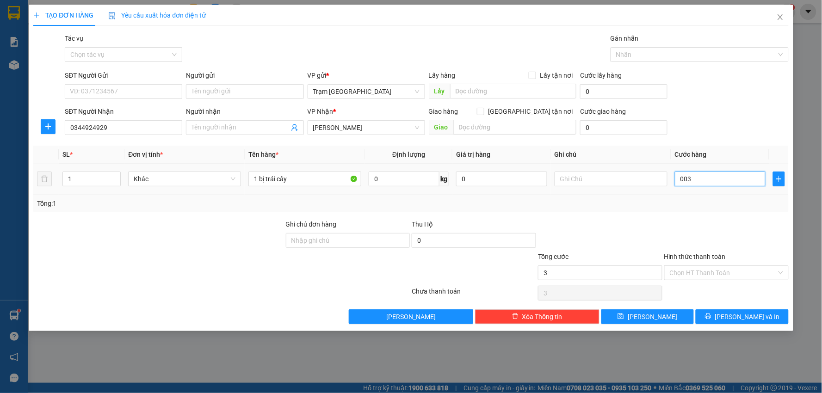
type input "30"
type input "30.000"
click at [690, 215] on div "Transit Pickup Surcharge Ids Transit Deliver Surcharge Ids Transit Deliver Surc…" at bounding box center [411, 178] width 756 height 291
click at [719, 273] on input "Hình thức thanh toán" at bounding box center [723, 273] width 107 height 14
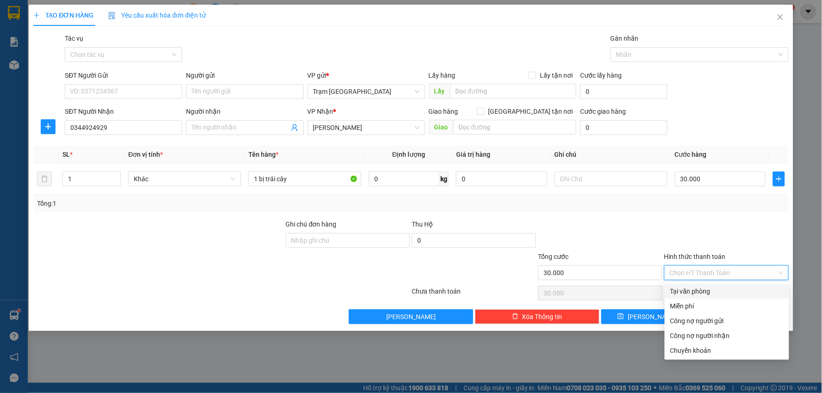
click at [718, 287] on div "Tại văn phòng" at bounding box center [726, 291] width 113 height 10
type input "0"
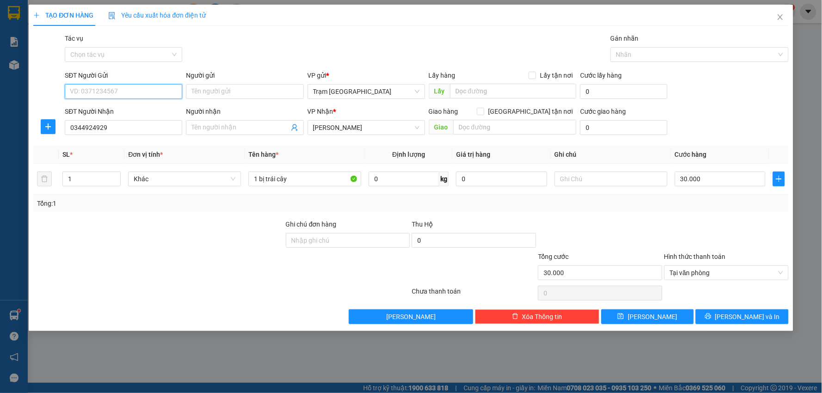
click at [105, 91] on input "SĐT Người Gửi" at bounding box center [124, 91] width 118 height 15
click at [713, 320] on button "[PERSON_NAME] và In" at bounding box center [742, 317] width 93 height 15
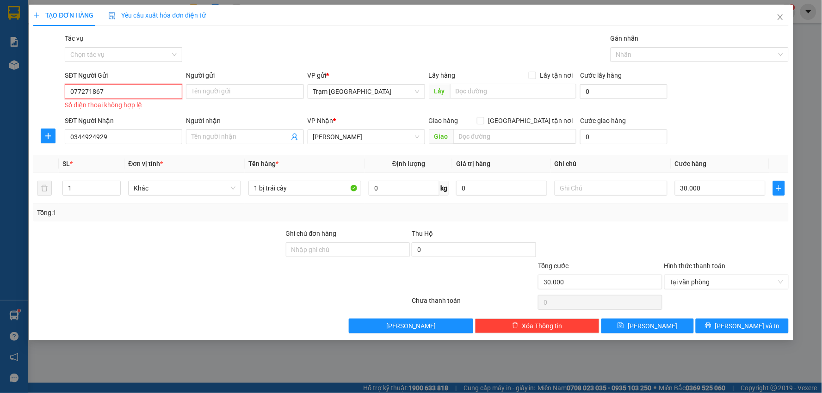
click at [138, 97] on input "077271867" at bounding box center [124, 91] width 118 height 15
click at [78, 93] on input "077271867" at bounding box center [124, 91] width 118 height 15
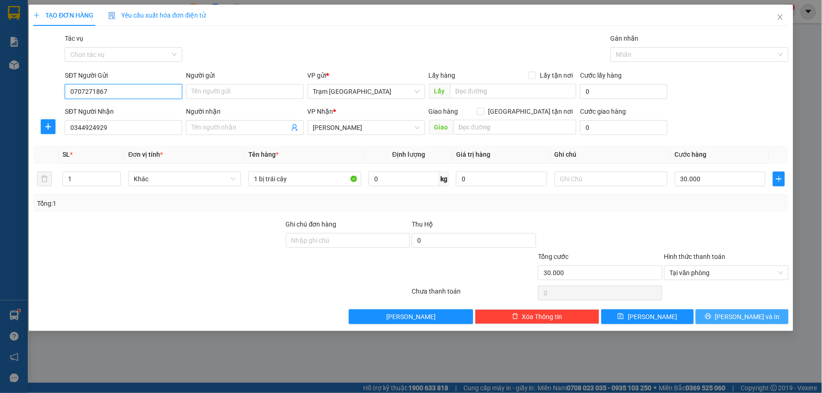
type input "0707271867"
click at [735, 315] on span "[PERSON_NAME] và In" at bounding box center [747, 317] width 65 height 10
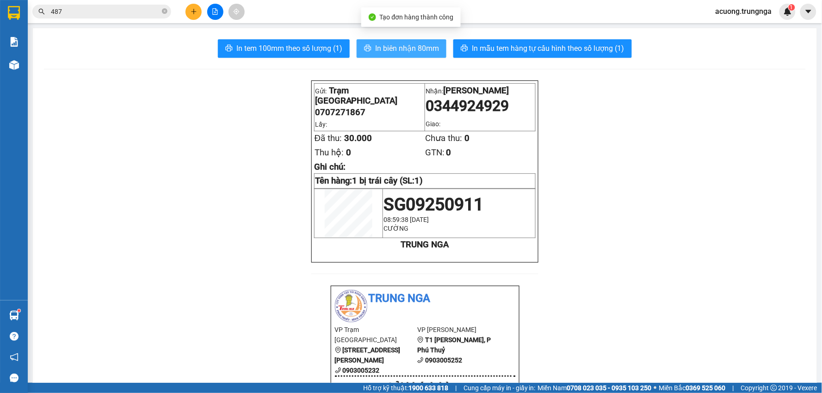
click at [386, 51] on span "In biên nhận 80mm" at bounding box center [407, 49] width 64 height 12
click at [199, 12] on button at bounding box center [194, 12] width 16 height 16
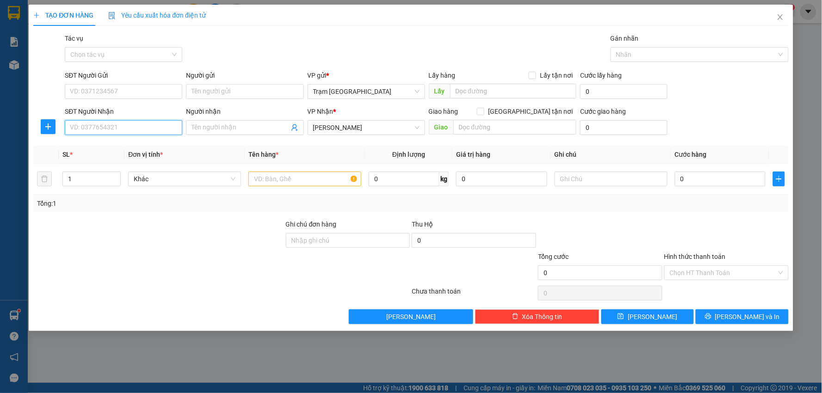
click at [129, 132] on input "SĐT Người Nhận" at bounding box center [124, 127] width 118 height 15
type input "0909222046"
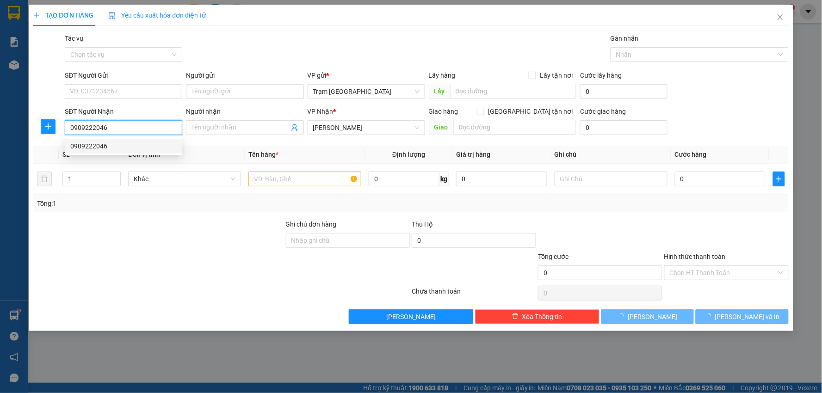
click at [93, 145] on div "0909222046" at bounding box center [123, 146] width 106 height 10
type input "30.000"
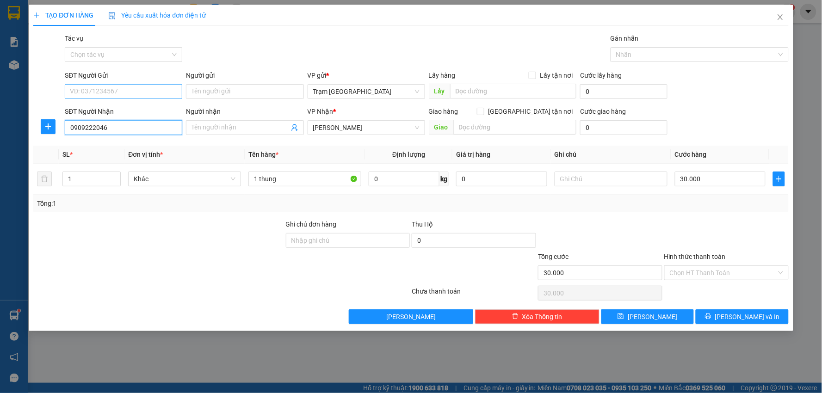
type input "0909222046"
click at [113, 92] on input "SĐT Người Gửi" at bounding box center [124, 91] width 118 height 15
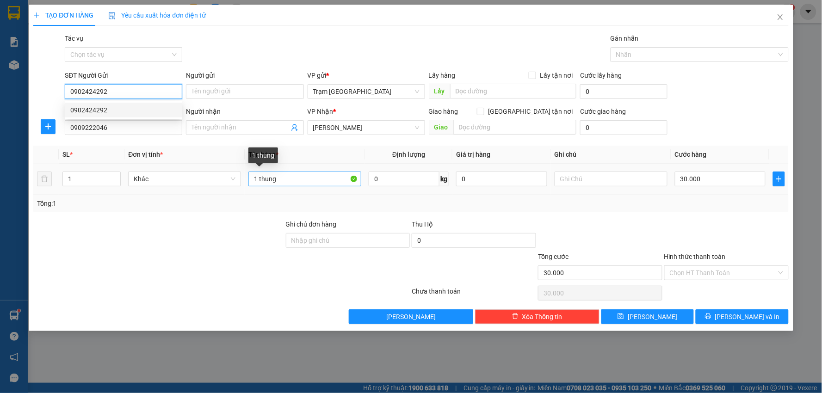
type input "0902424292"
click at [285, 180] on input "1 thung" at bounding box center [304, 179] width 113 height 15
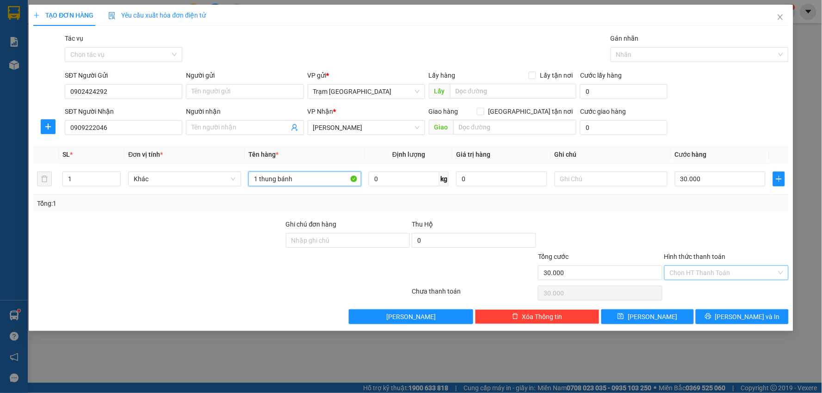
type input "1 thung bánh"
click at [714, 273] on input "Hình thức thanh toán" at bounding box center [723, 273] width 107 height 14
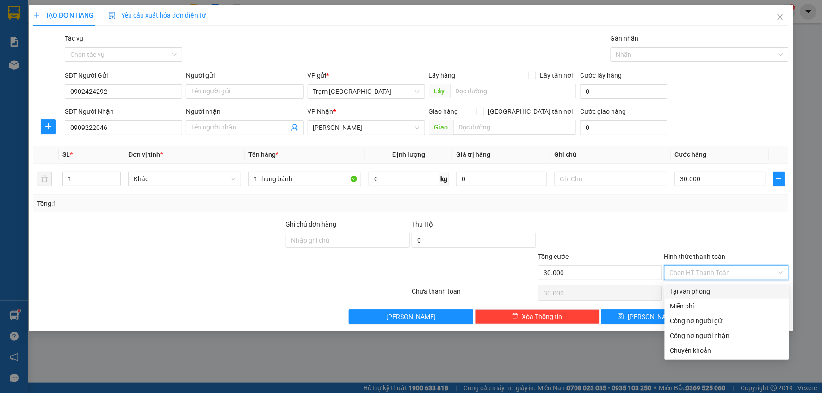
click at [701, 289] on div "Tại văn phòng" at bounding box center [726, 291] width 113 height 10
type input "0"
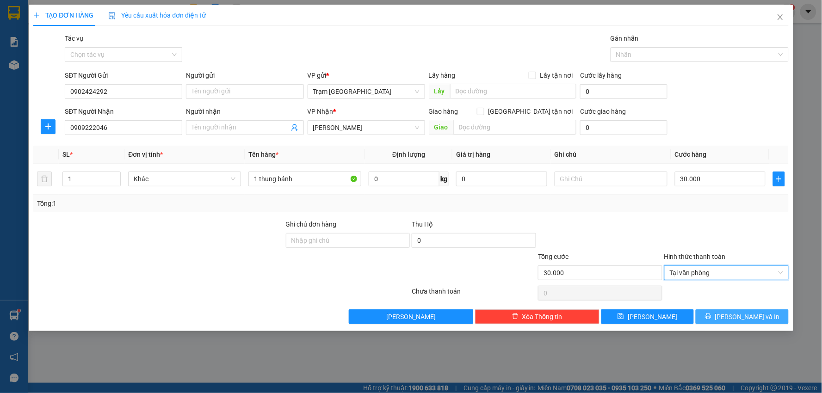
click at [749, 317] on span "[PERSON_NAME] và In" at bounding box center [747, 317] width 65 height 10
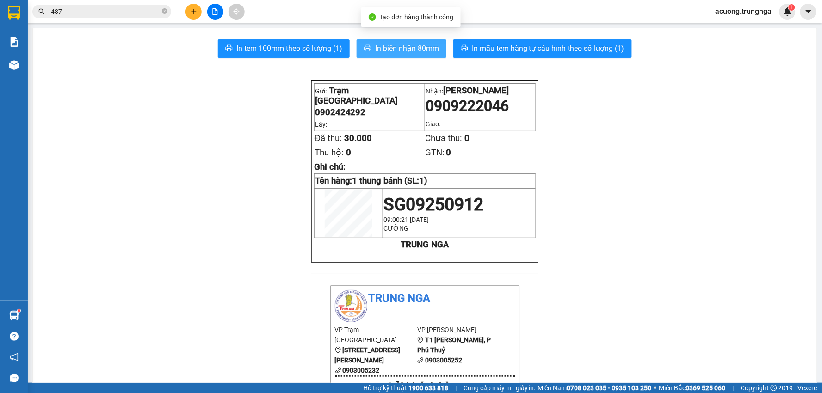
click at [391, 48] on span "In biên nhận 80mm" at bounding box center [407, 49] width 64 height 12
click at [192, 15] on button at bounding box center [194, 12] width 16 height 16
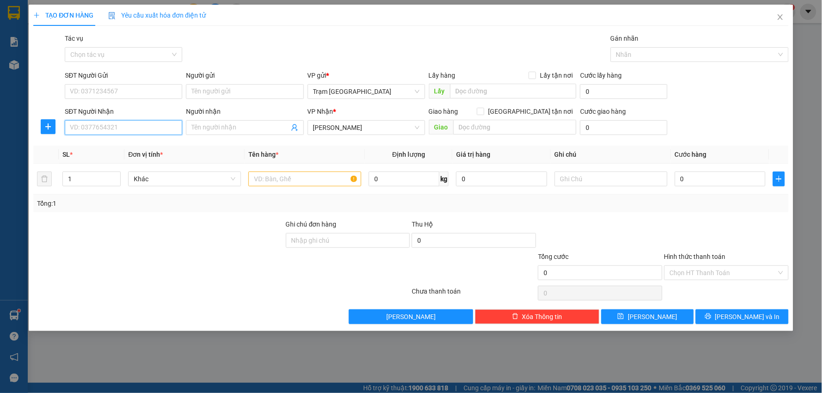
click at [91, 131] on input "SĐT Người Nhận" at bounding box center [124, 127] width 118 height 15
type input "0939268900"
click at [127, 91] on input "SĐT Người Gửi" at bounding box center [124, 91] width 118 height 15
type input "0916099911"
click at [284, 177] on input "text" at bounding box center [304, 179] width 113 height 15
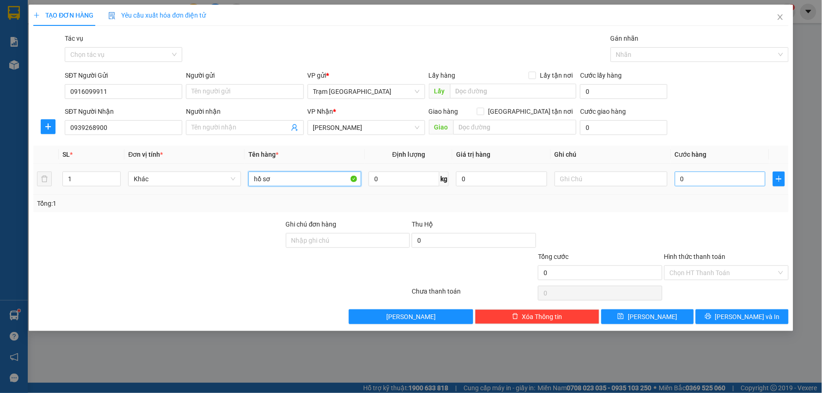
type input "hồ sơ"
click at [693, 180] on input "0" at bounding box center [720, 179] width 91 height 15
type input "003"
type input "3"
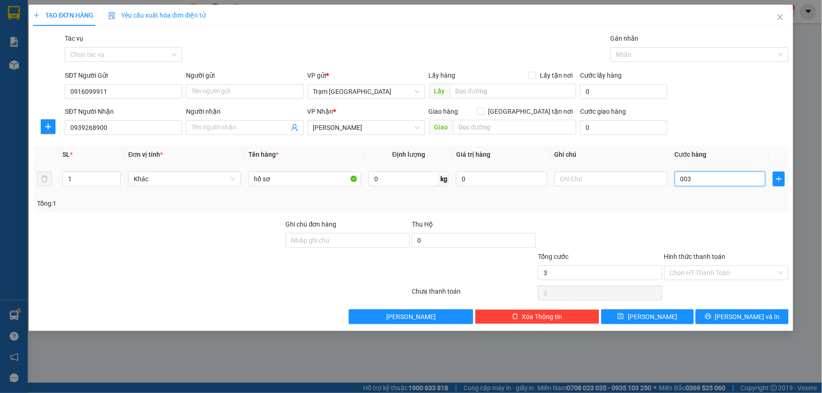
type input "0.030"
type input "30"
click at [700, 199] on div "Tổng: 1" at bounding box center [411, 203] width 748 height 10
type input "30.000"
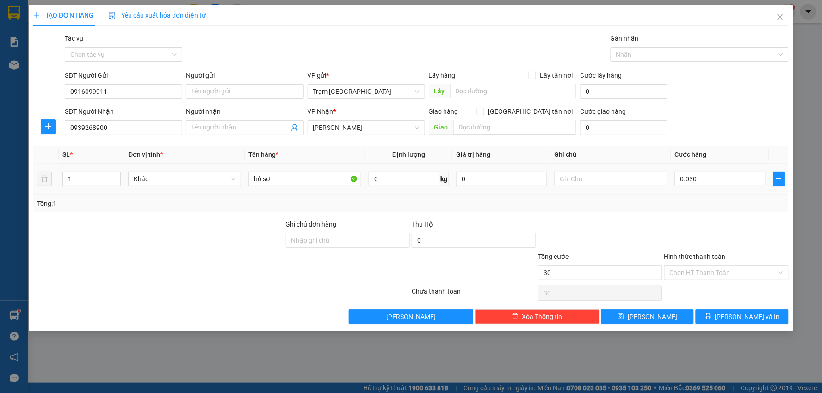
type input "30.000"
click at [739, 271] on input "Hình thức thanh toán" at bounding box center [723, 273] width 107 height 14
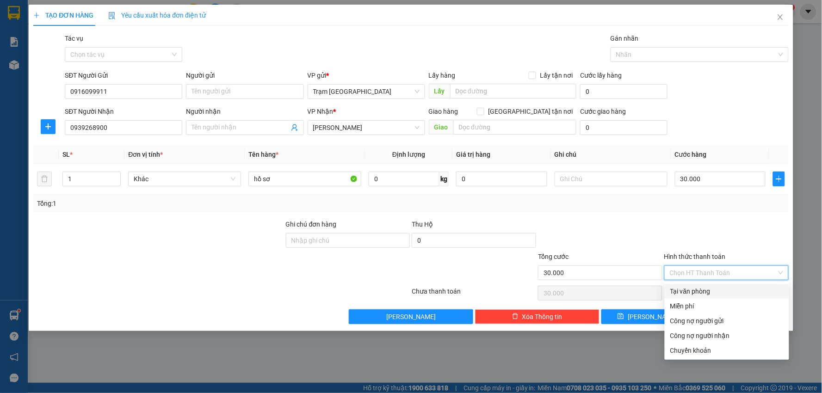
click at [726, 287] on div "Tại văn phòng" at bounding box center [726, 291] width 113 height 10
type input "0"
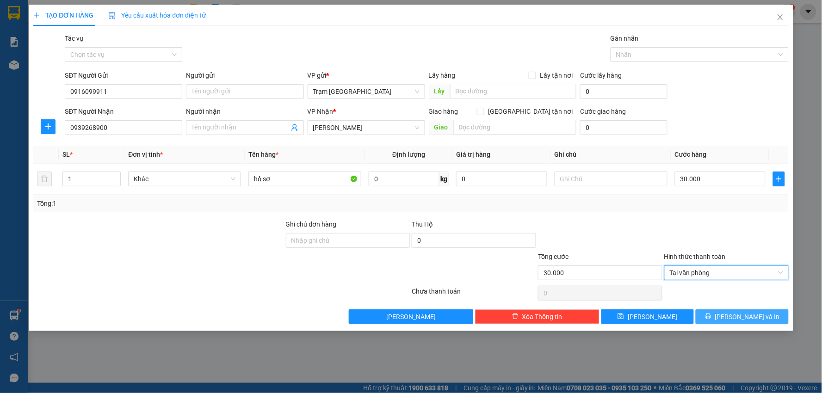
click at [741, 312] on span "[PERSON_NAME] và In" at bounding box center [747, 317] width 65 height 10
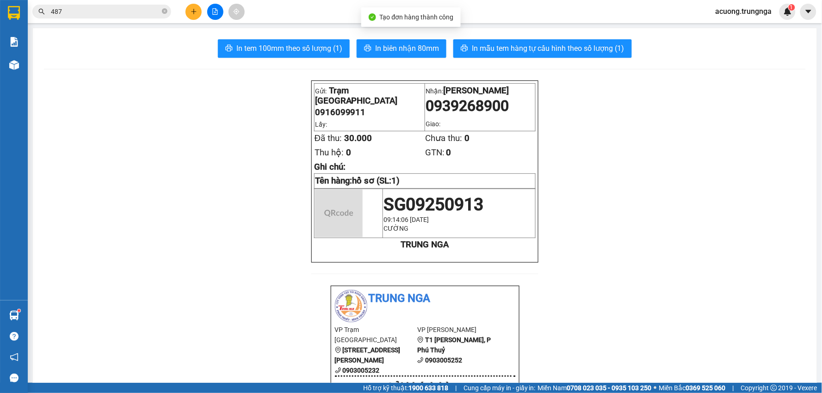
click at [395, 48] on span "In biên nhận 80mm" at bounding box center [407, 49] width 64 height 12
